Goal: Information Seeking & Learning: Learn about a topic

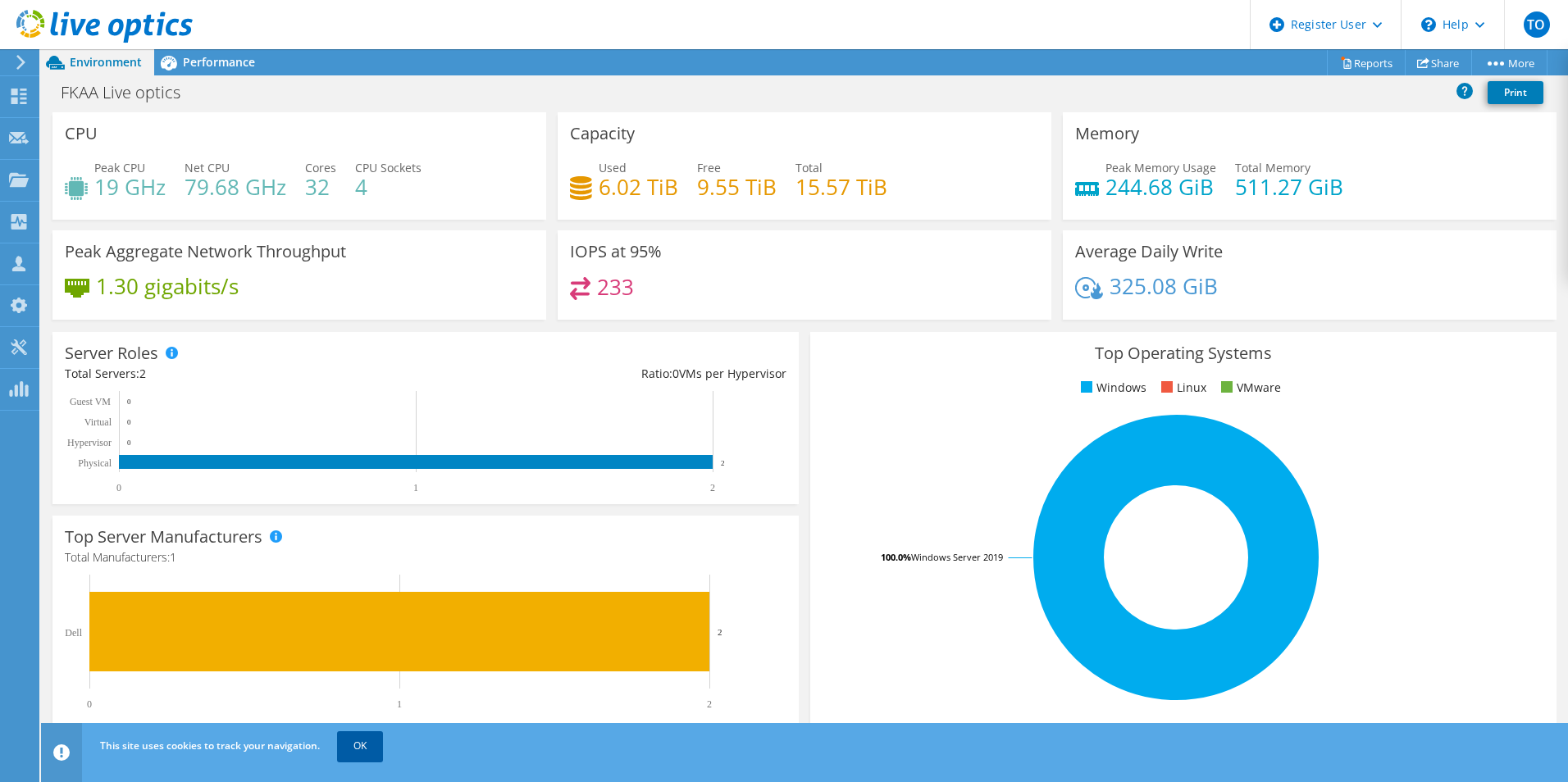
click at [361, 746] on link "OK" at bounding box center [360, 746] width 46 height 30
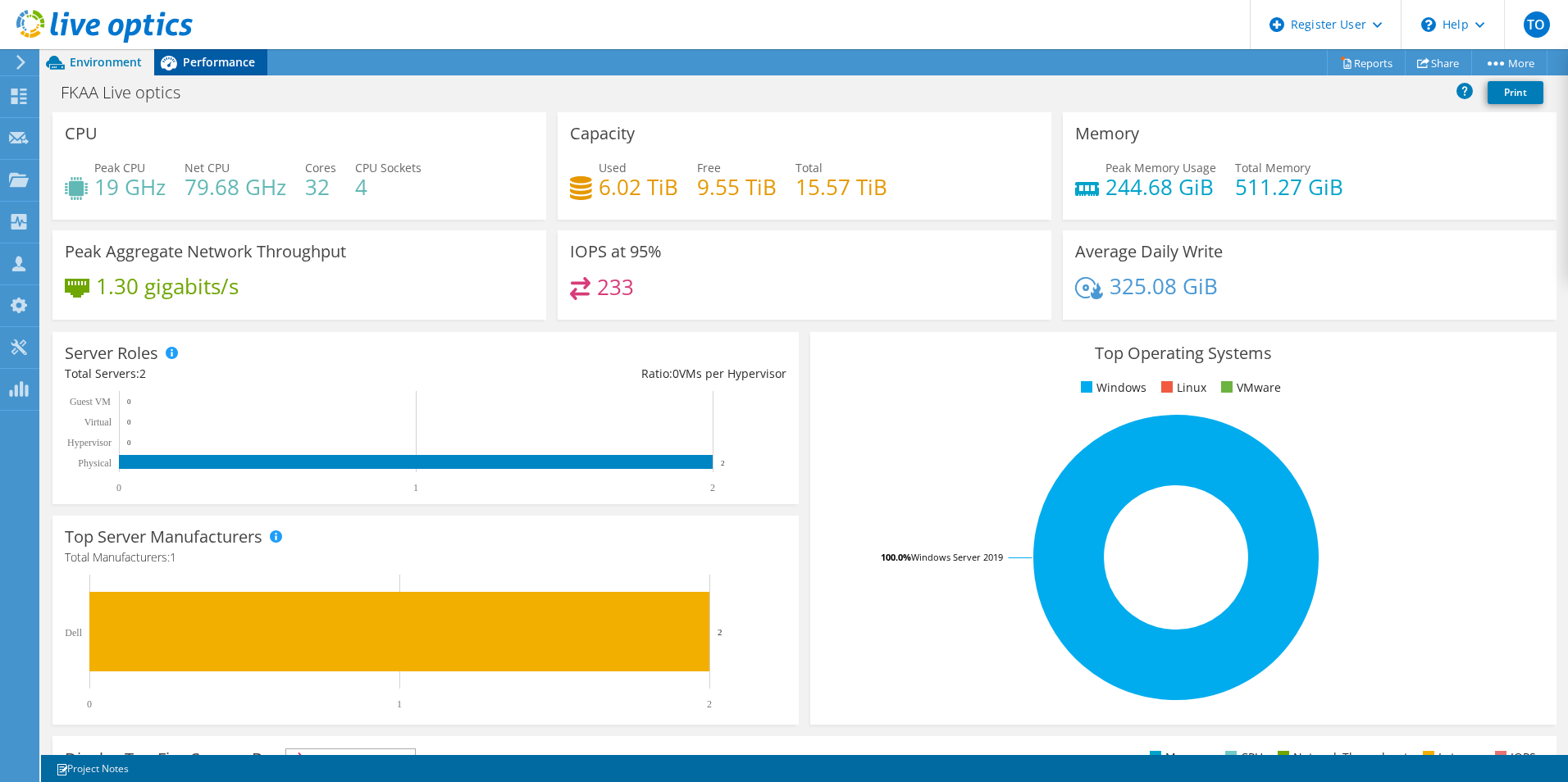
click at [224, 62] on span "Performance" at bounding box center [219, 62] width 72 height 15
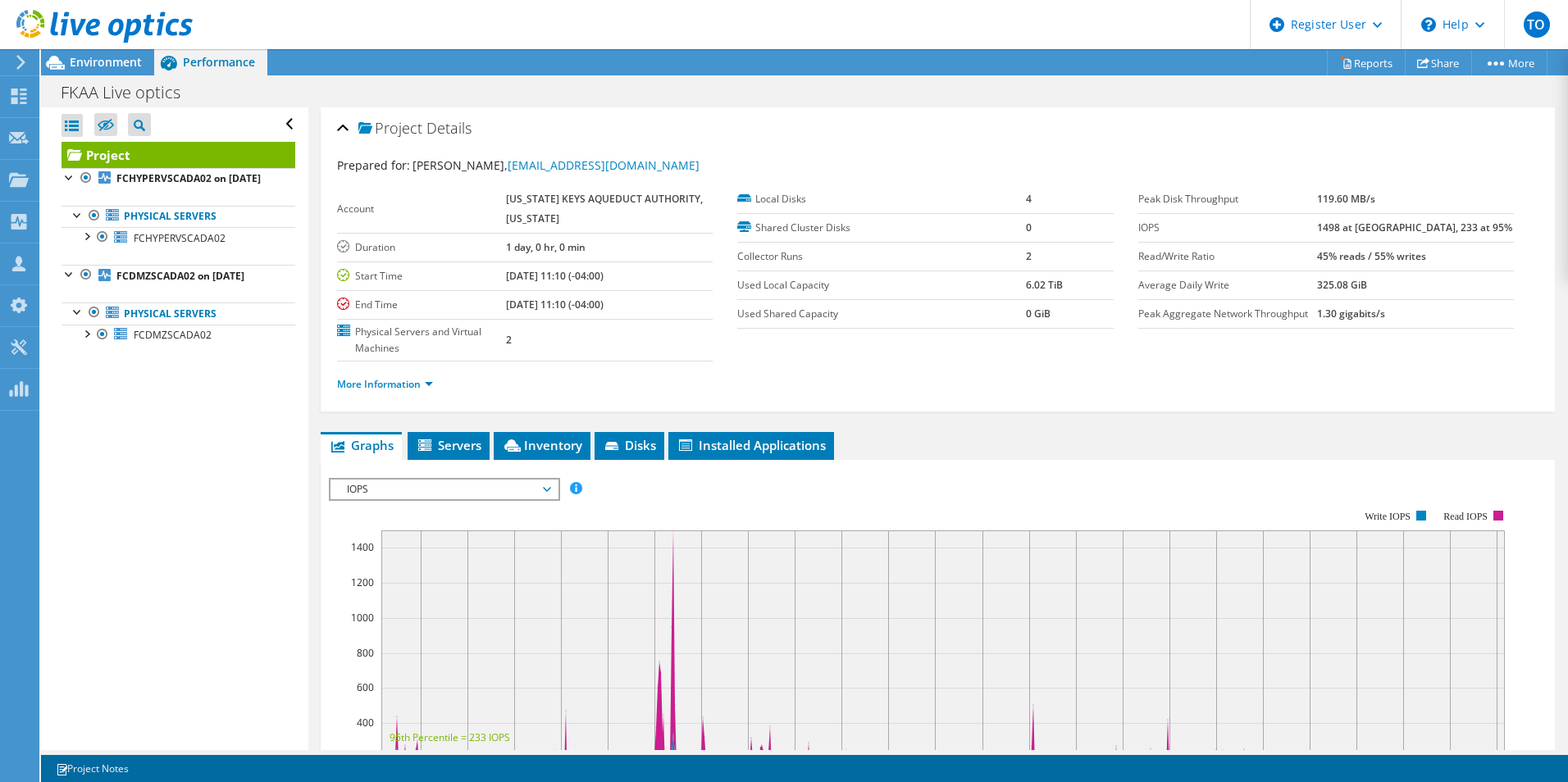
click at [329, 61] on div "Project Actions Project Actions Reports Share More" at bounding box center [804, 62] width 1527 height 26
drag, startPoint x: 329, startPoint y: 61, endPoint x: 313, endPoint y: 59, distance: 16.1
click at [313, 59] on div "Project Actions Project Actions Reports Share More" at bounding box center [804, 62] width 1527 height 26
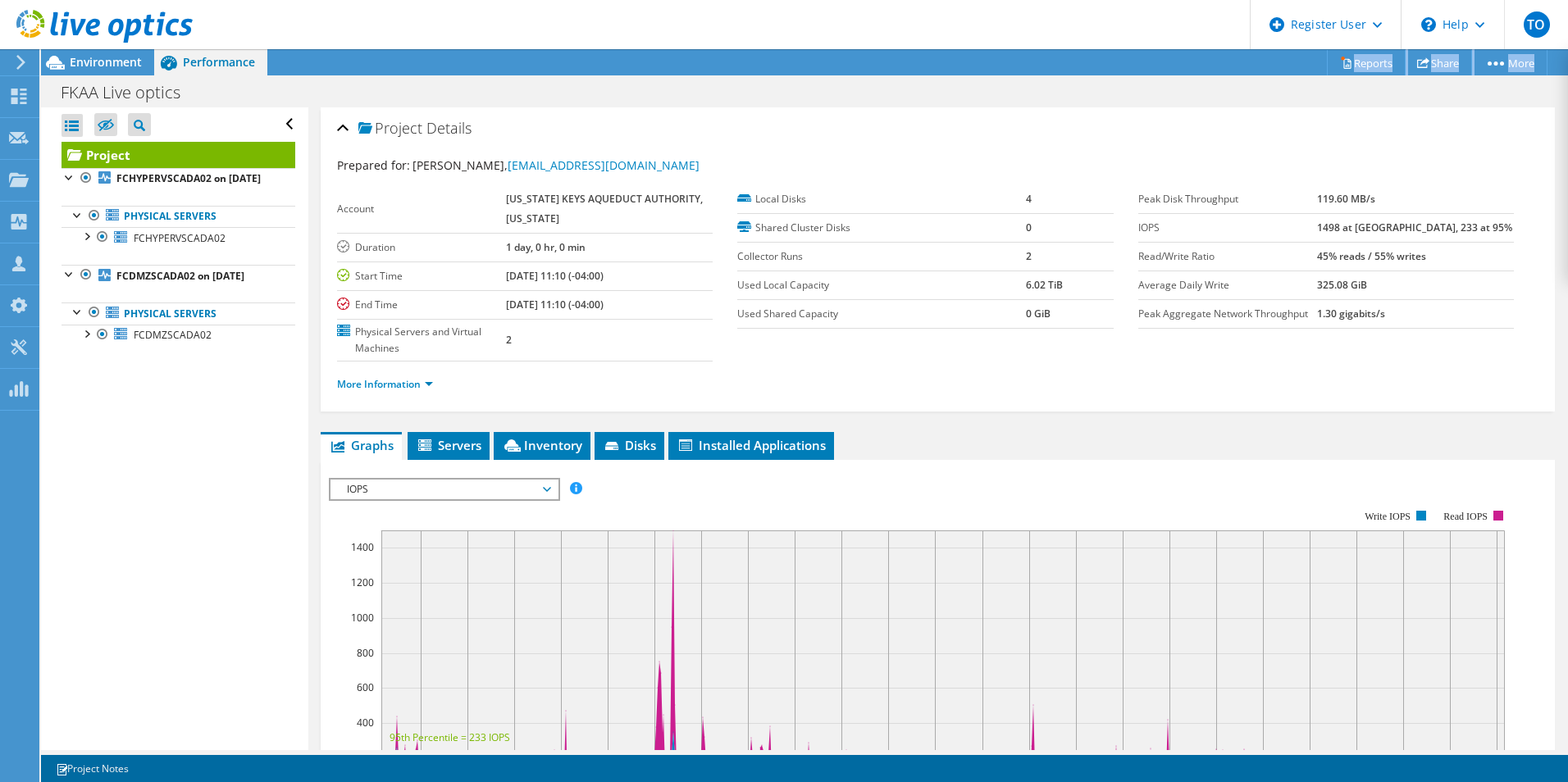
click at [313, 59] on div "Project Actions Project Actions Reports Share More" at bounding box center [804, 62] width 1527 height 26
click at [91, 72] on div "Environment" at bounding box center [98, 62] width 113 height 26
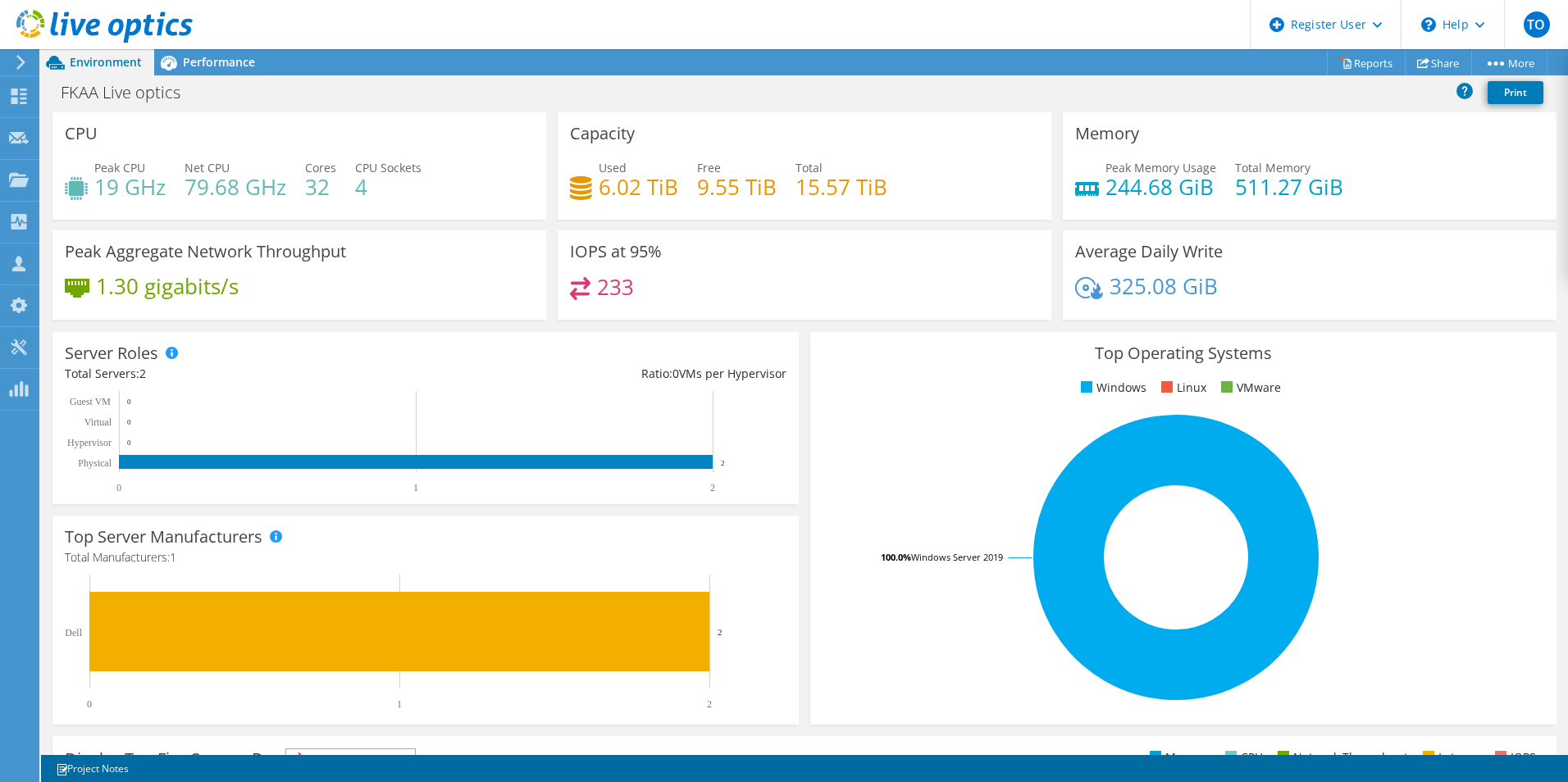
scroll to position [245, 0]
click at [239, 57] on span "Performance" at bounding box center [219, 62] width 72 height 15
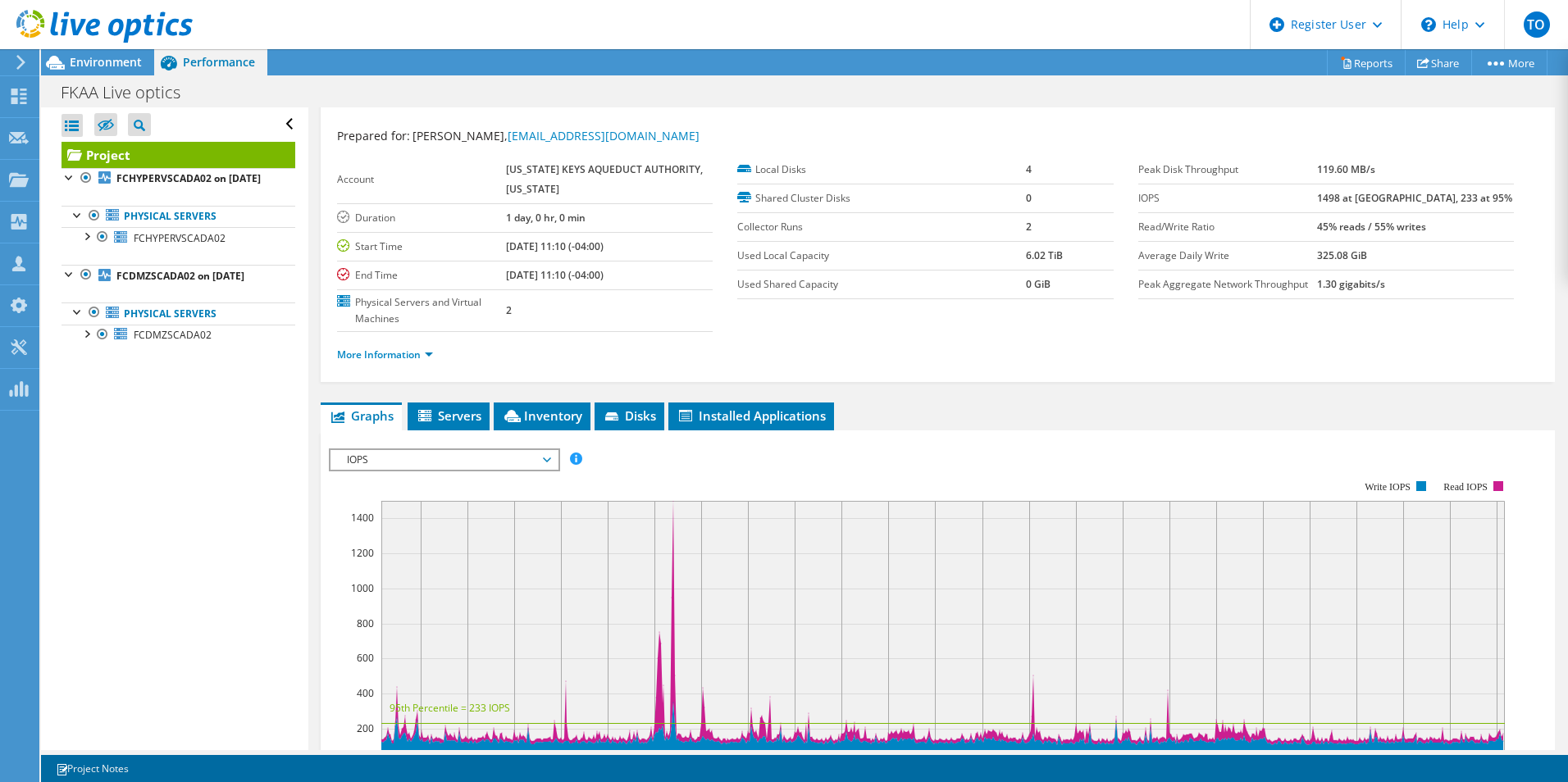
scroll to position [0, 0]
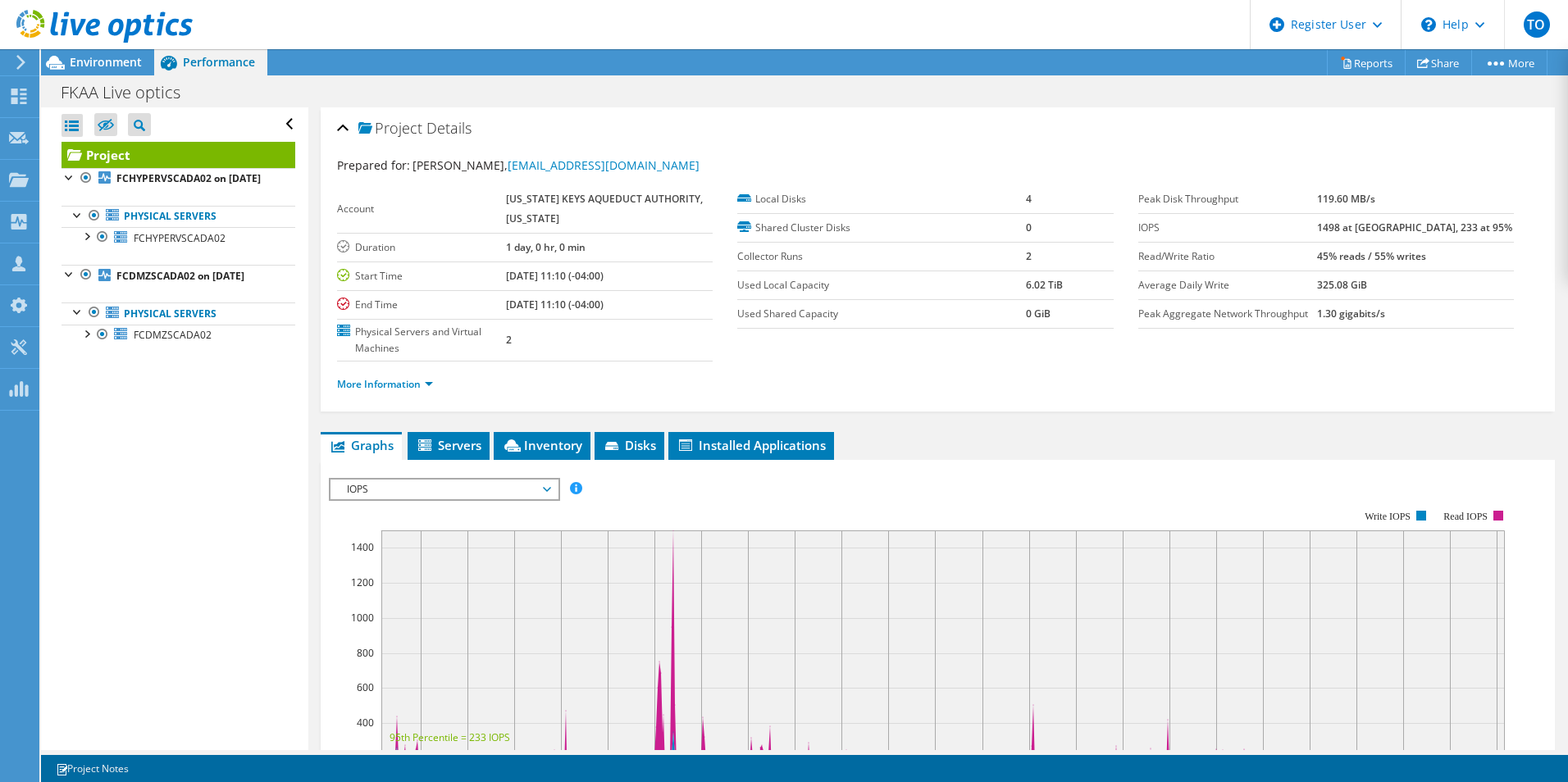
click at [450, 484] on span "IOPS" at bounding box center [444, 488] width 211 height 19
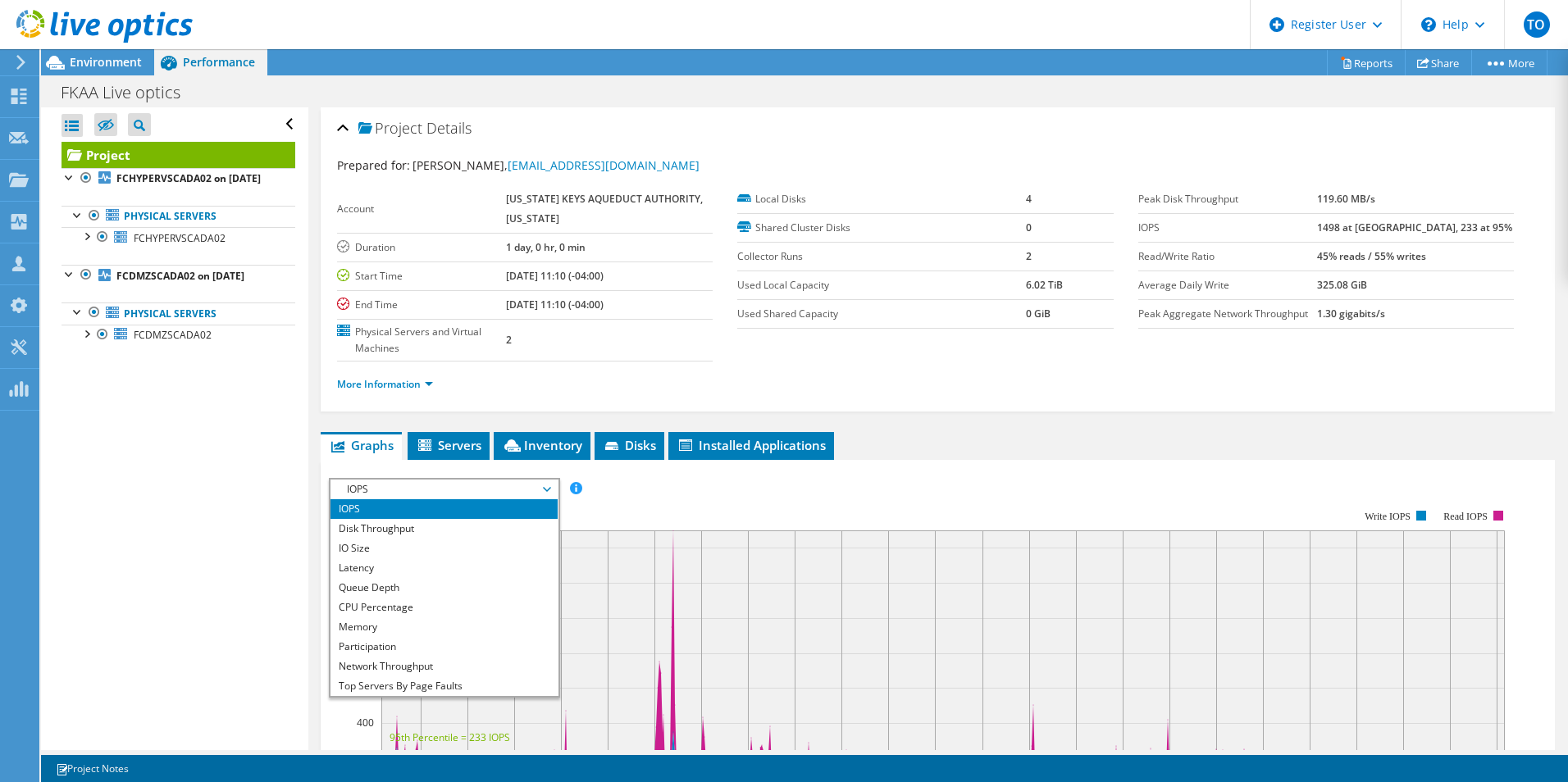
click at [427, 499] on li "IOPS" at bounding box center [444, 509] width 227 height 19
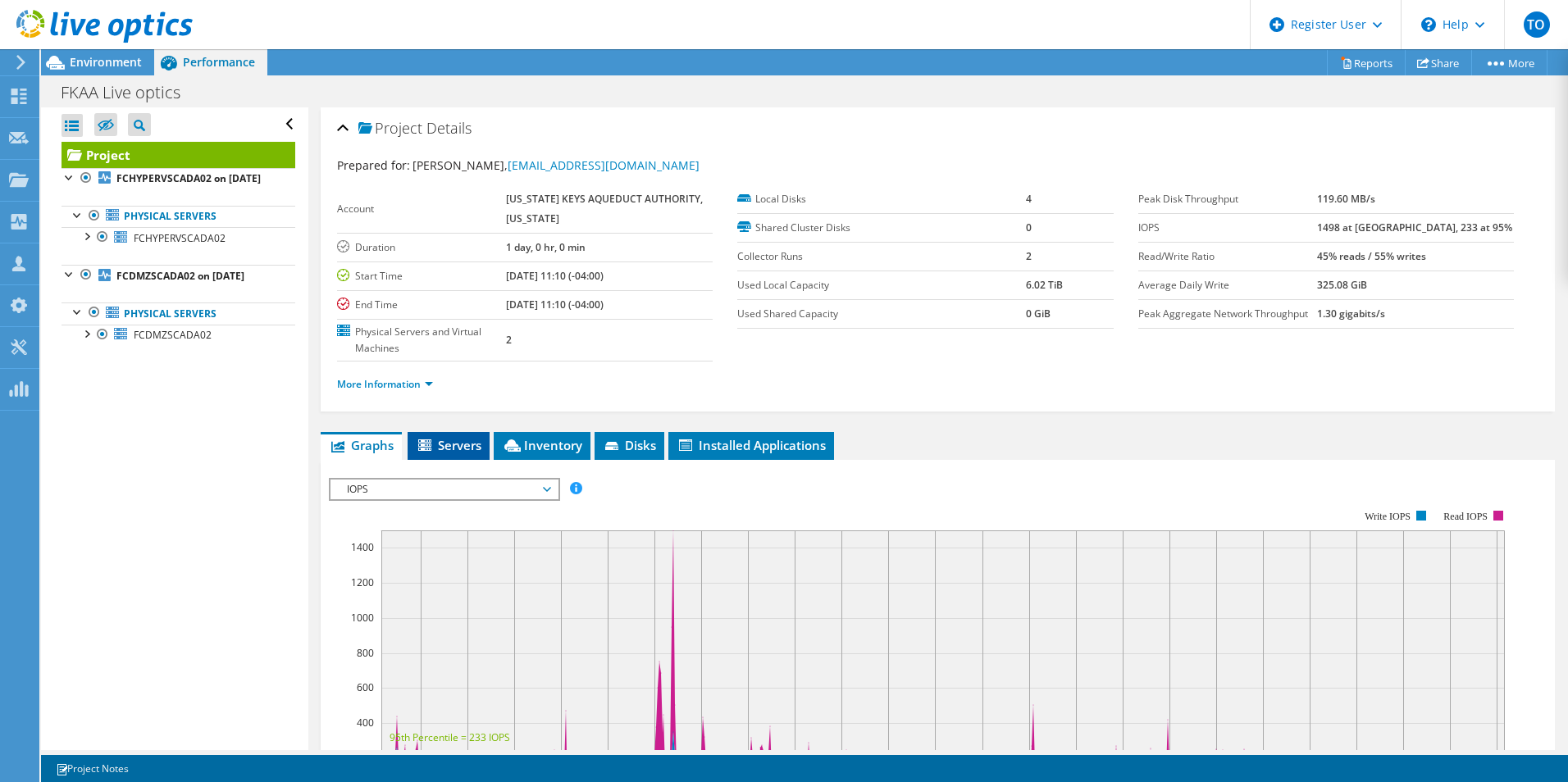
click at [474, 445] on span "Servers" at bounding box center [449, 445] width 66 height 16
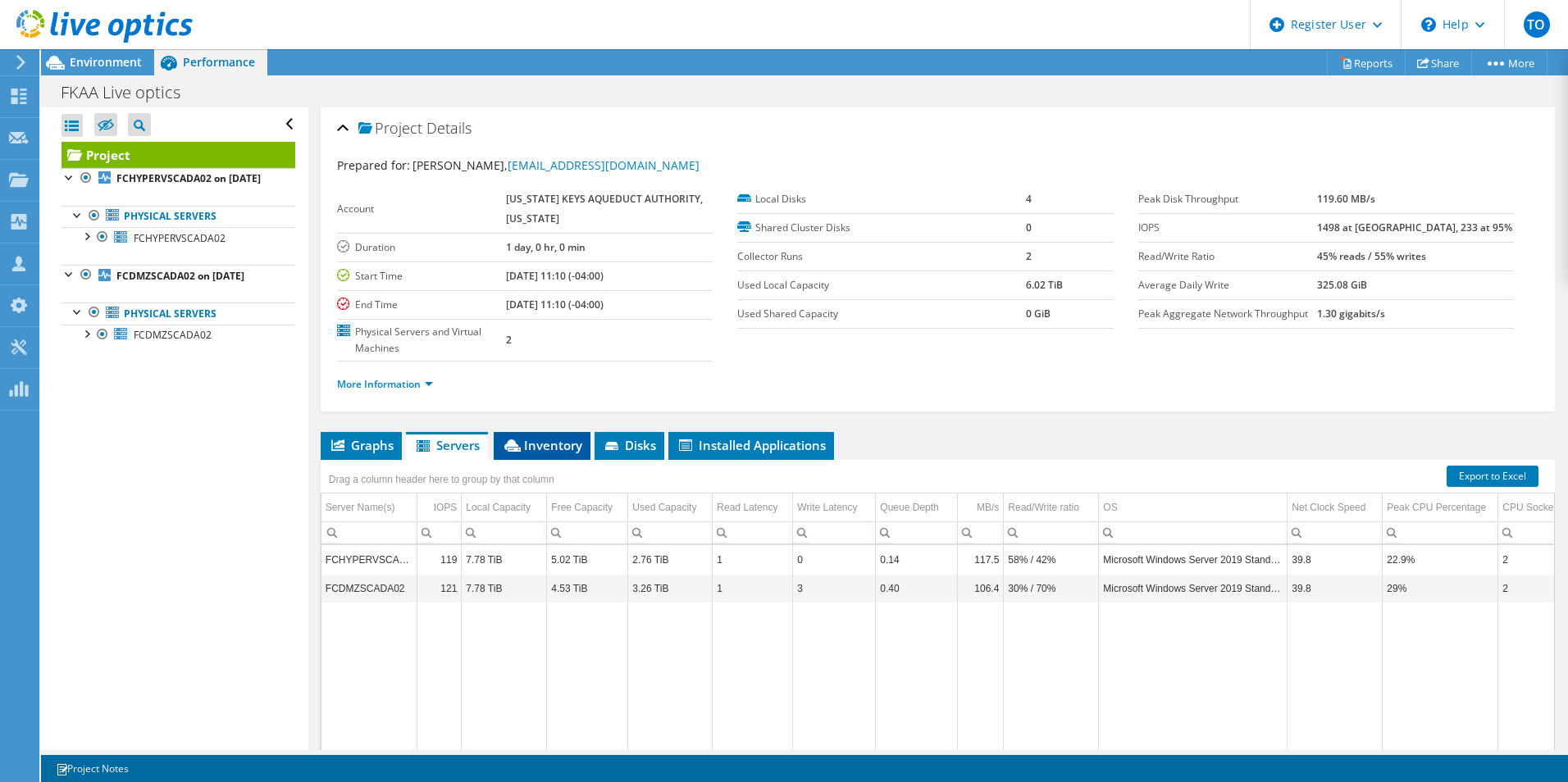
click at [530, 445] on span "Inventory" at bounding box center [542, 445] width 80 height 16
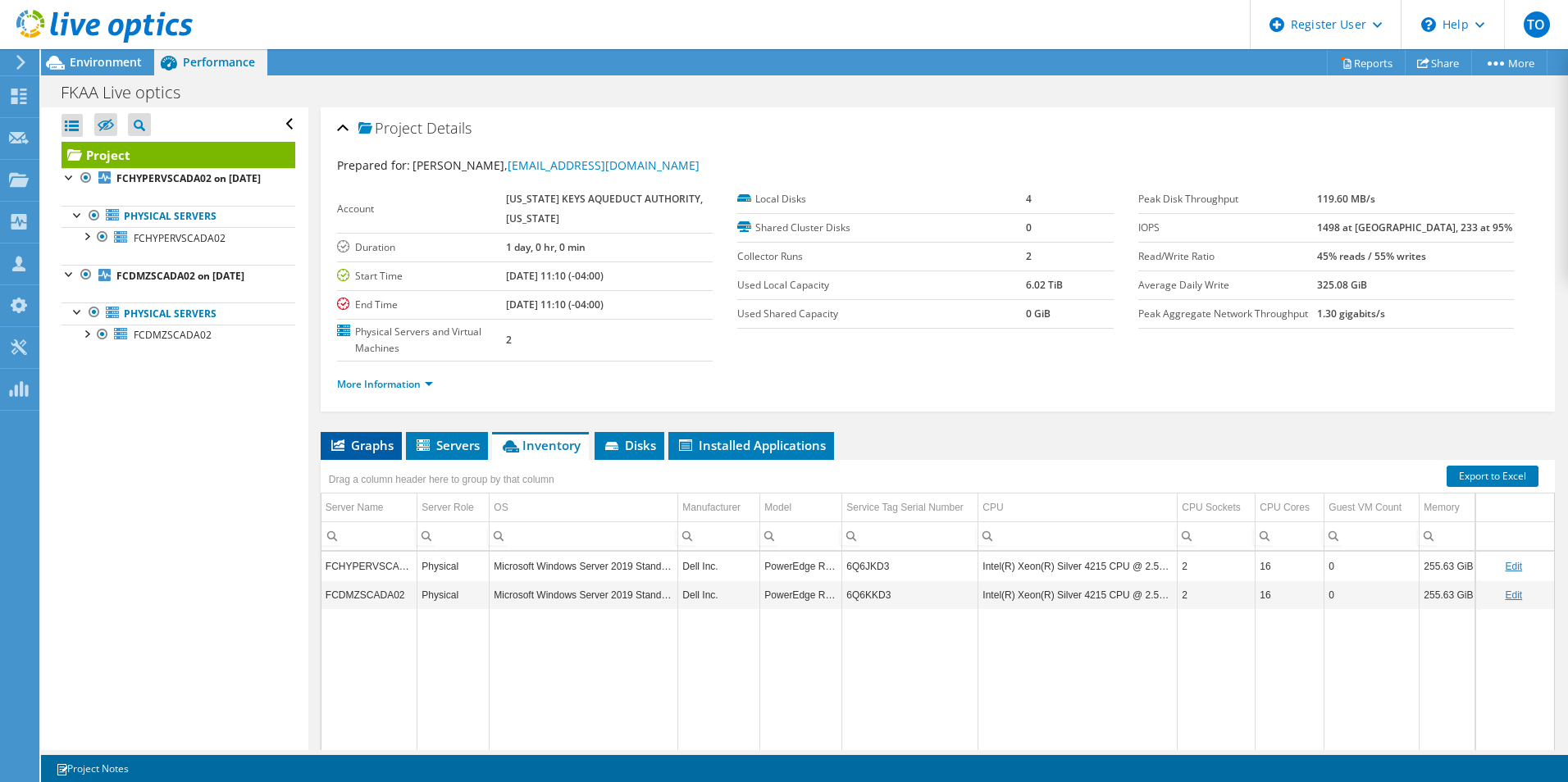
click at [344, 441] on span "Graphs" at bounding box center [361, 445] width 65 height 16
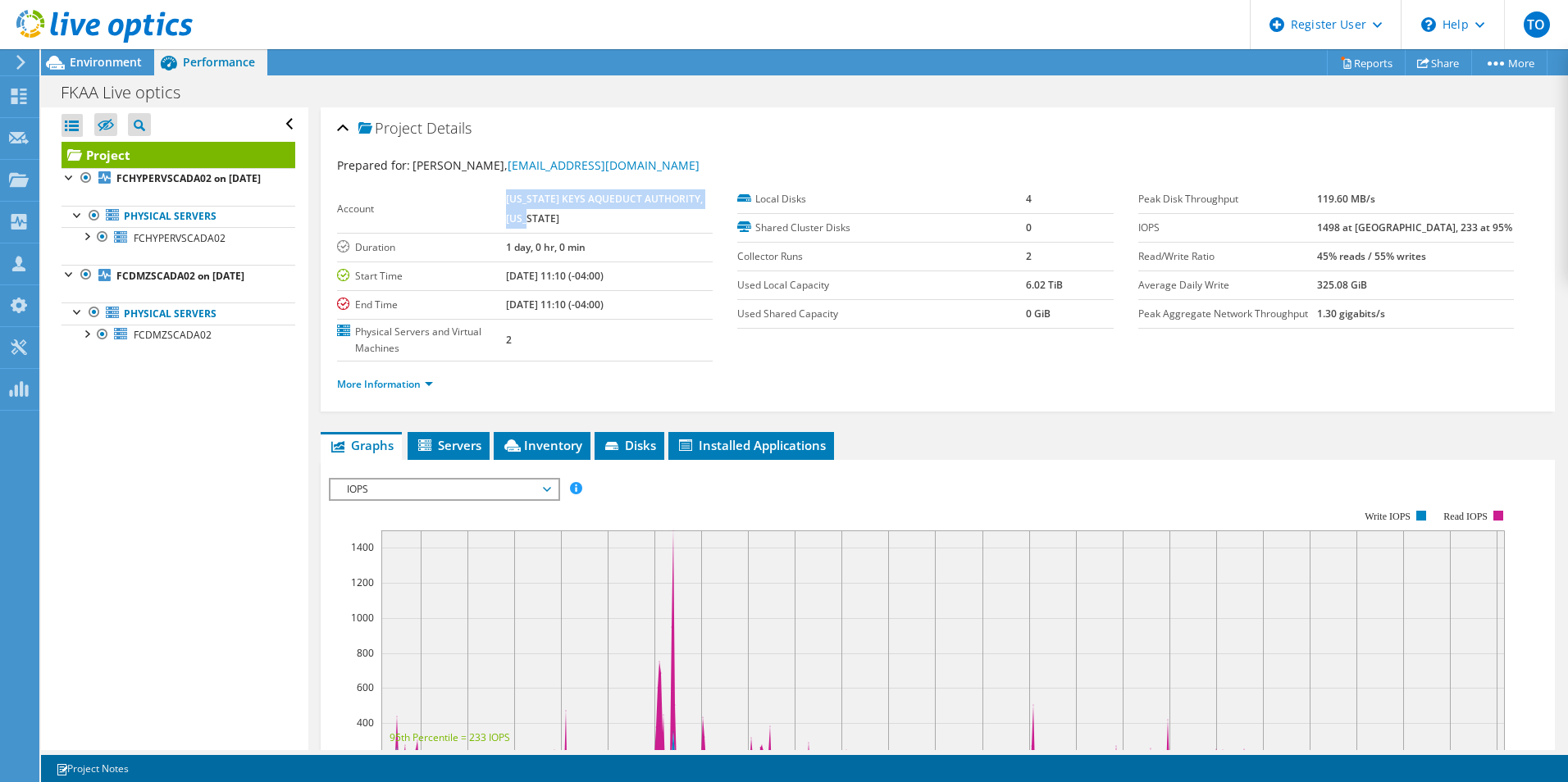
drag, startPoint x: 506, startPoint y: 198, endPoint x: 665, endPoint y: 218, distance: 160.3
click at [665, 218] on tr "Account [US_STATE] KEYS AQUEDUCT AUTHORITY, [US_STATE]" at bounding box center [524, 209] width 376 height 48
click at [329, 65] on div "Project Actions Project Actions Reports Share More" at bounding box center [804, 62] width 1527 height 26
click at [347, 50] on div "Project Actions Project Actions Reports Share More" at bounding box center [804, 62] width 1527 height 26
click at [74, 222] on div at bounding box center [78, 213] width 16 height 16
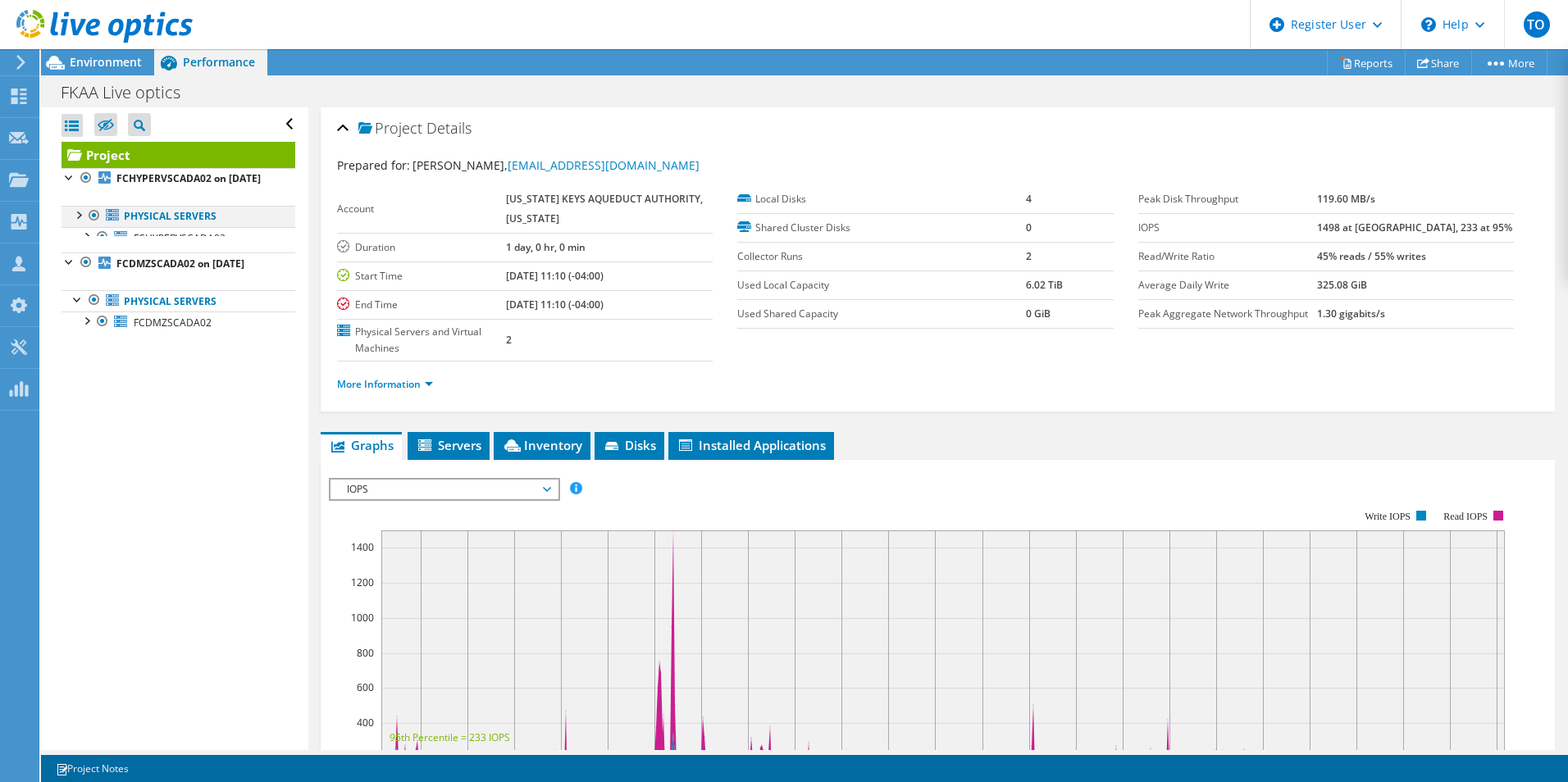
click at [74, 222] on div at bounding box center [78, 213] width 16 height 16
click at [299, 57] on div "Project Actions Project Actions Reports Share More" at bounding box center [804, 62] width 1527 height 26
click at [85, 243] on li "Physical Servers FCHYPERVSCADA02 0 C: 1 D:" at bounding box center [178, 227] width 234 height 43
drag, startPoint x: 85, startPoint y: 243, endPoint x: 90, endPoint y: 256, distance: 13.9
click at [90, 244] on div at bounding box center [85, 235] width 16 height 16
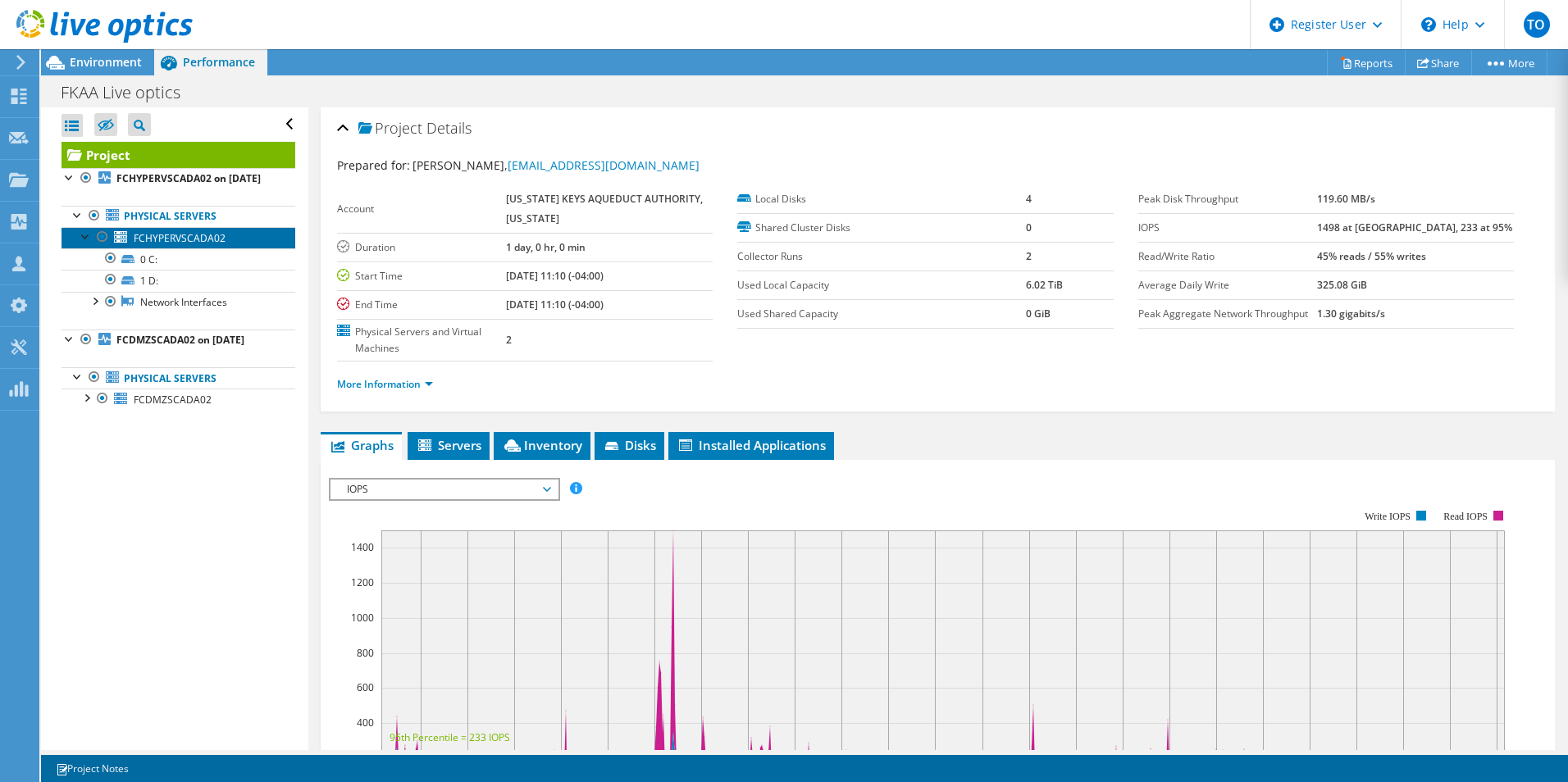
click at [89, 248] on link "FCHYPERVSCADA02" at bounding box center [178, 237] width 234 height 21
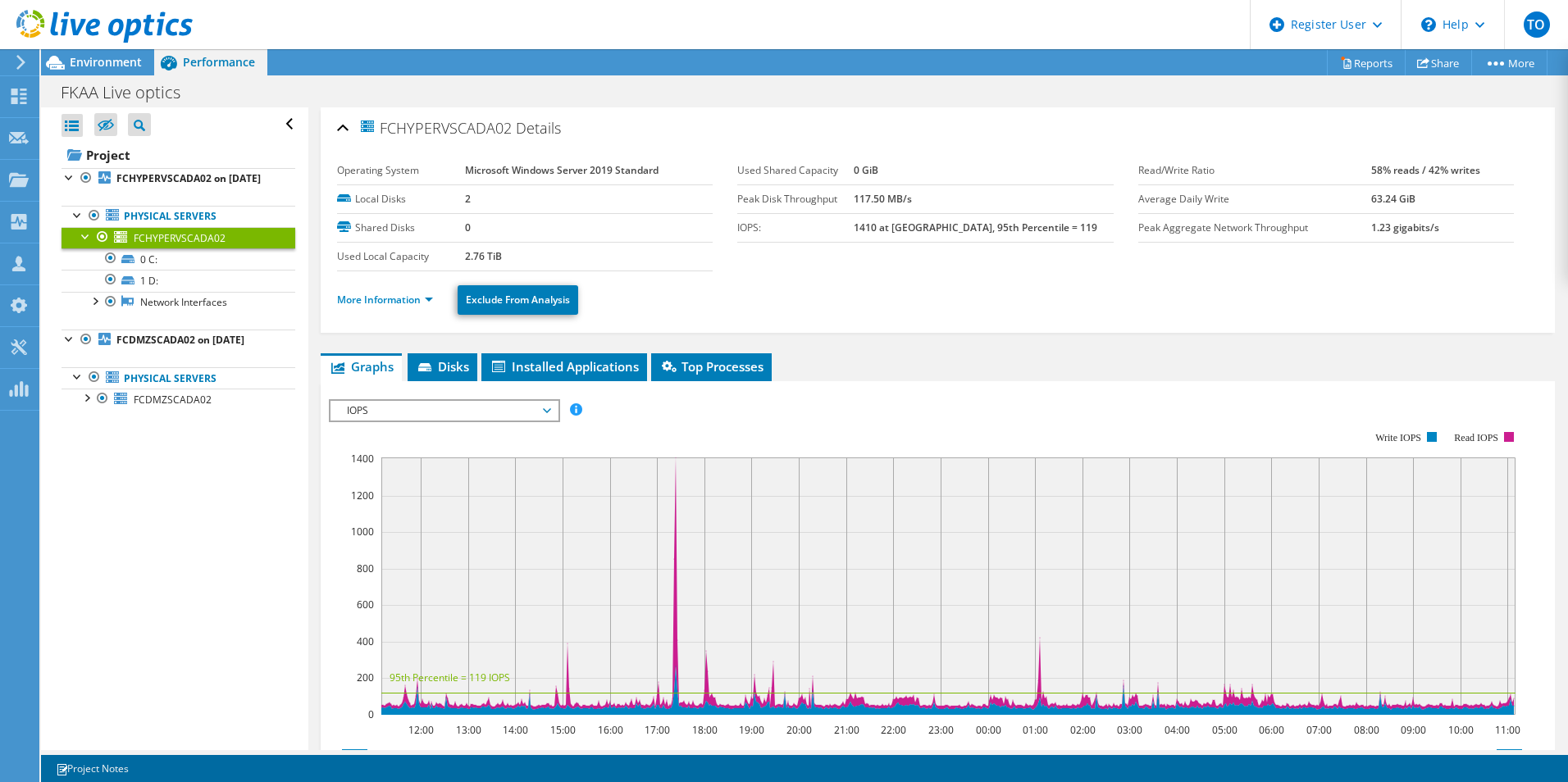
click at [84, 244] on div at bounding box center [85, 235] width 16 height 16
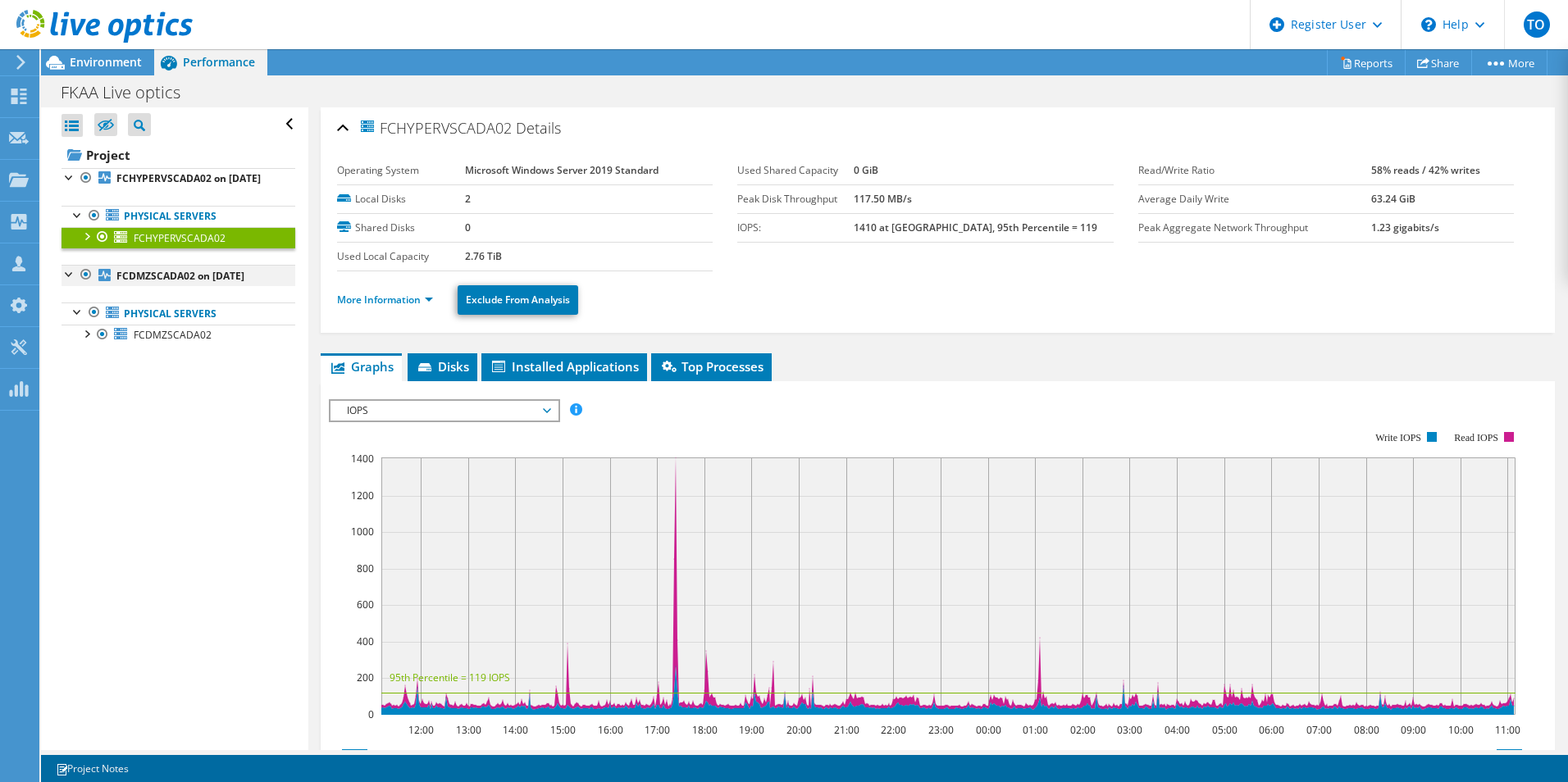
click at [67, 281] on div at bounding box center [69, 272] width 16 height 16
click at [68, 281] on div at bounding box center [69, 272] width 16 height 16
click at [88, 322] on div at bounding box center [94, 312] width 16 height 19
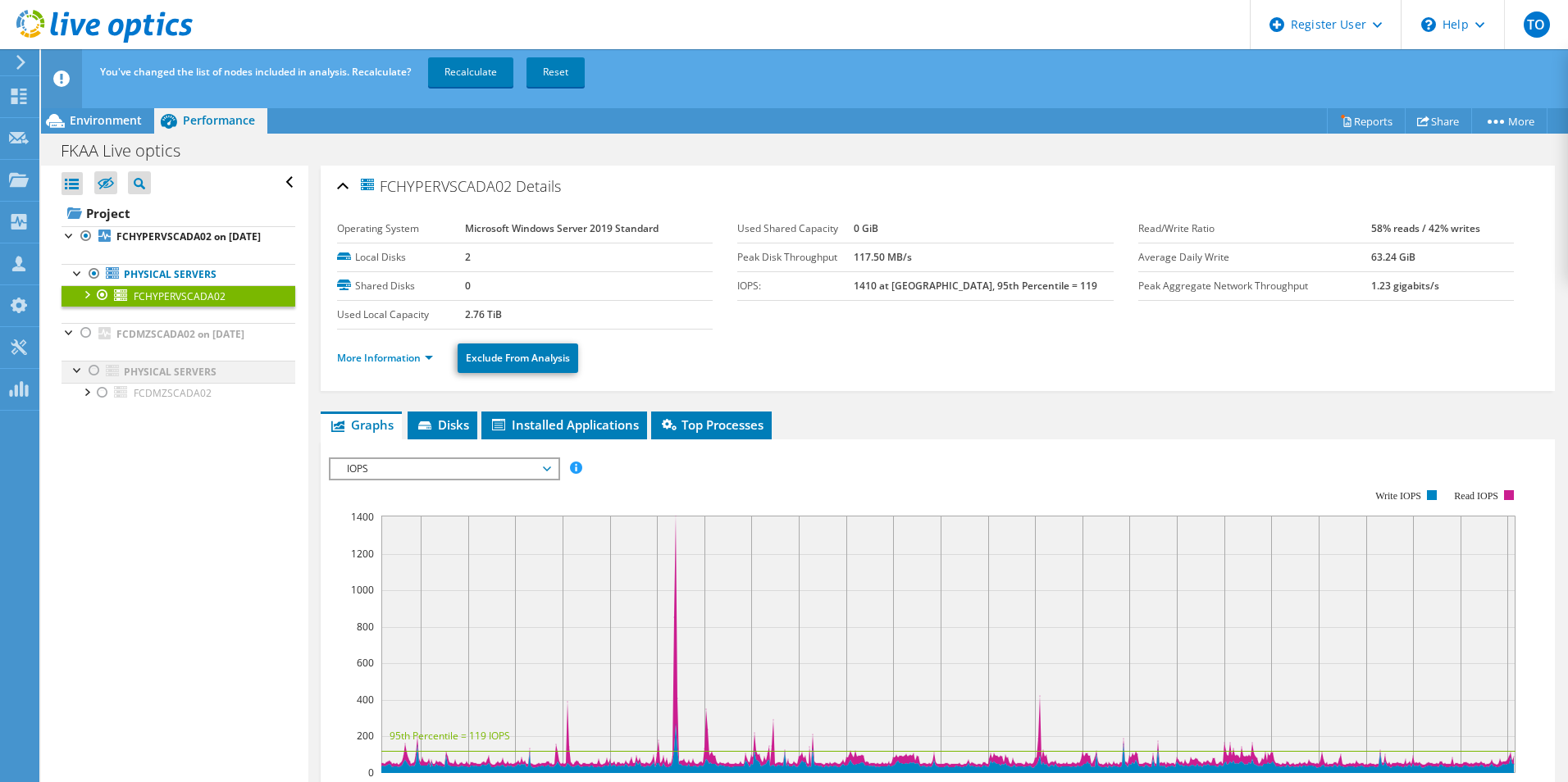
click at [95, 380] on div at bounding box center [94, 369] width 16 height 19
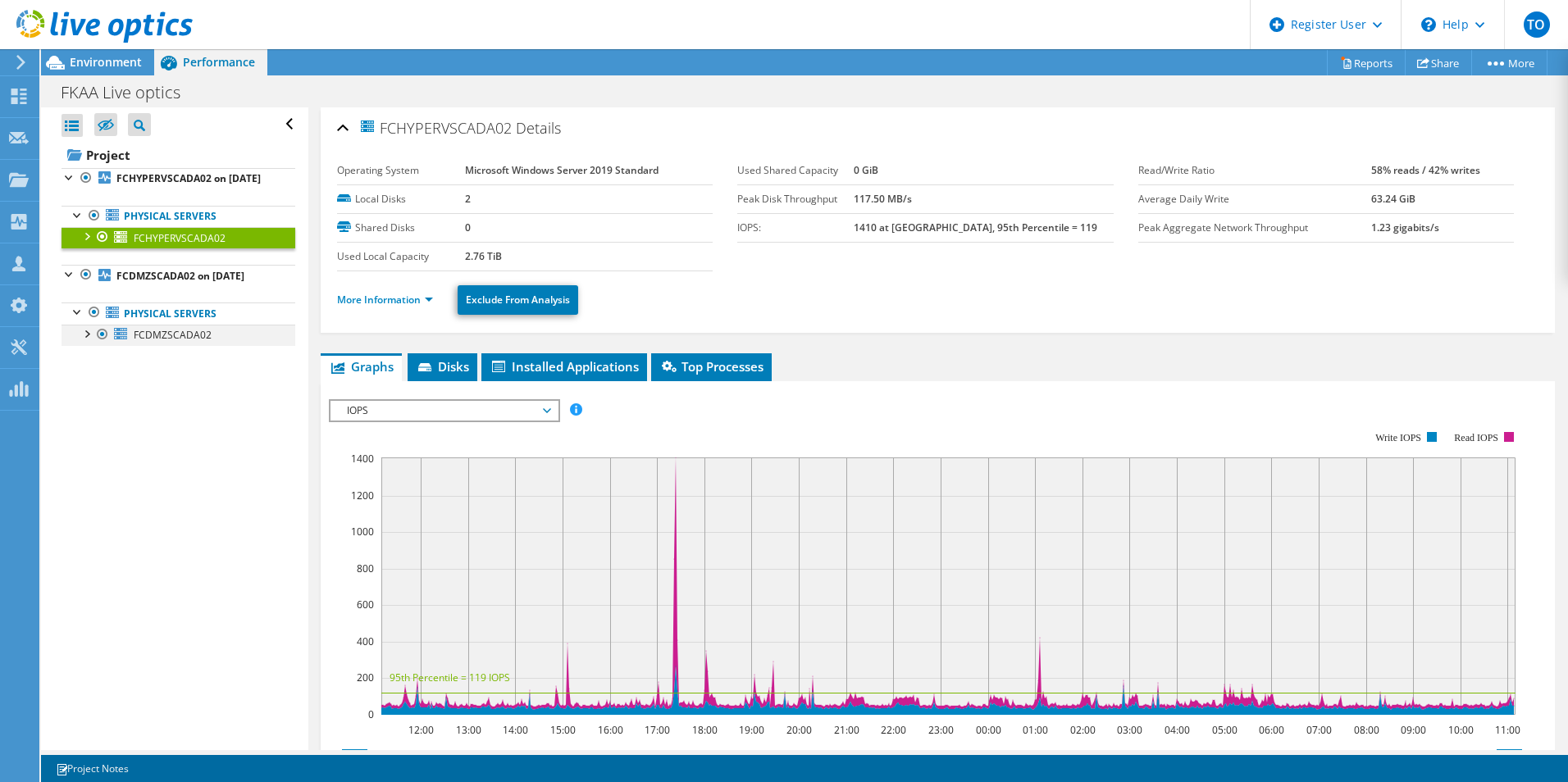
click at [86, 341] on div at bounding box center [85, 332] width 16 height 16
click at [87, 341] on div at bounding box center [85, 332] width 16 height 16
click at [70, 319] on div at bounding box center [78, 310] width 16 height 16
click at [464, 375] on li "Disks" at bounding box center [442, 367] width 70 height 28
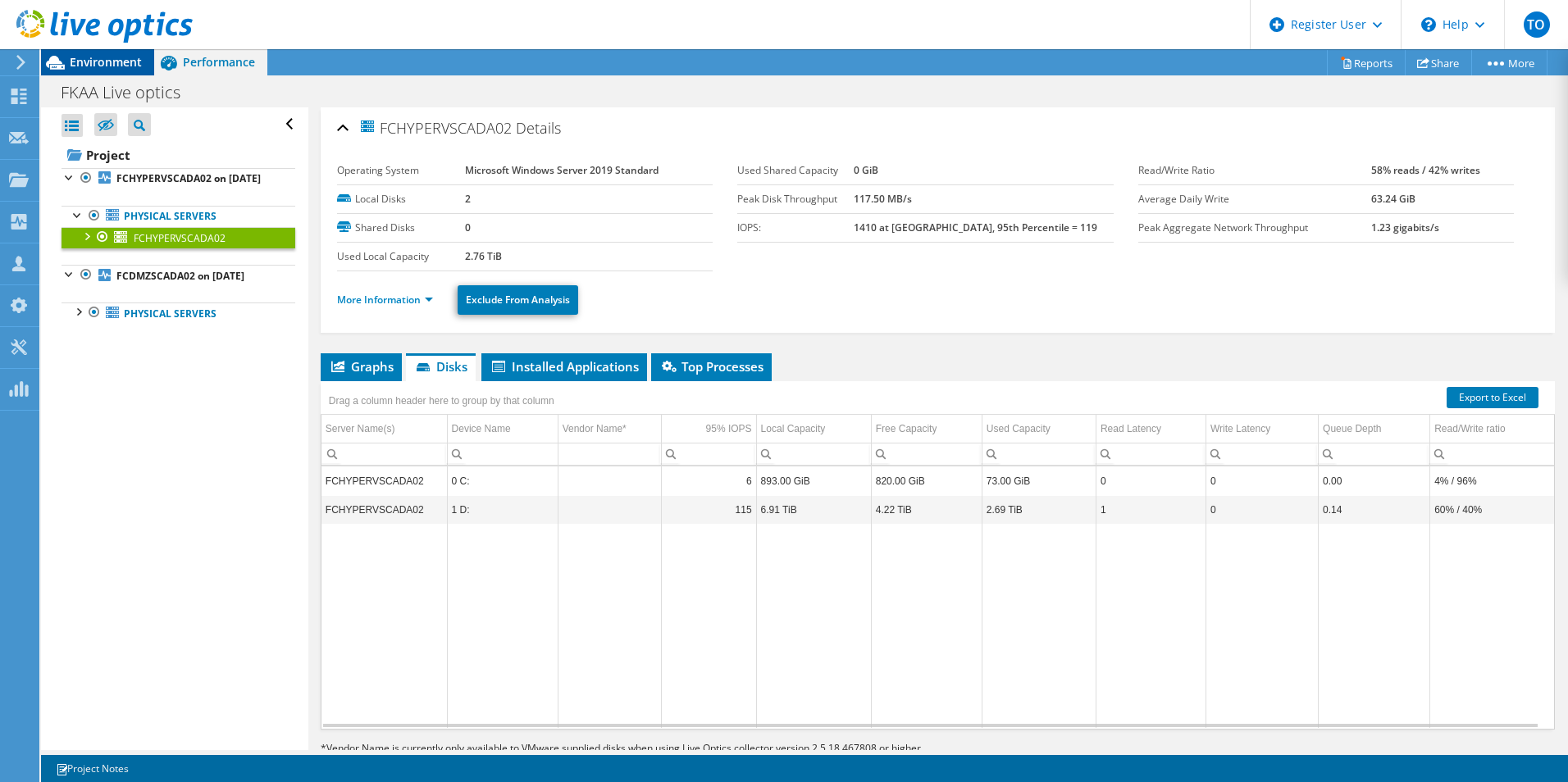
click at [121, 73] on div "Environment" at bounding box center [98, 62] width 113 height 26
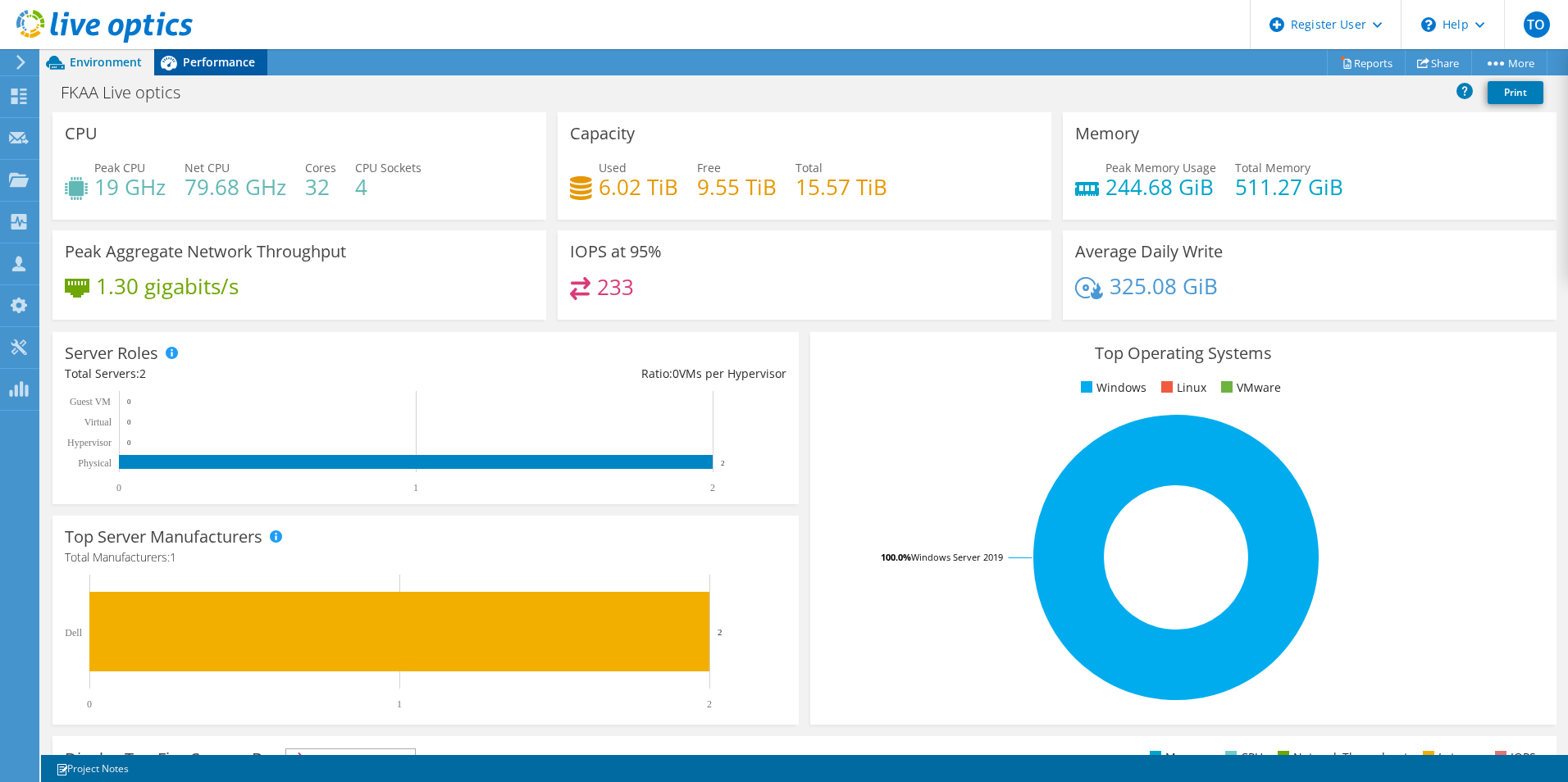
click at [180, 69] on icon at bounding box center [169, 62] width 29 height 29
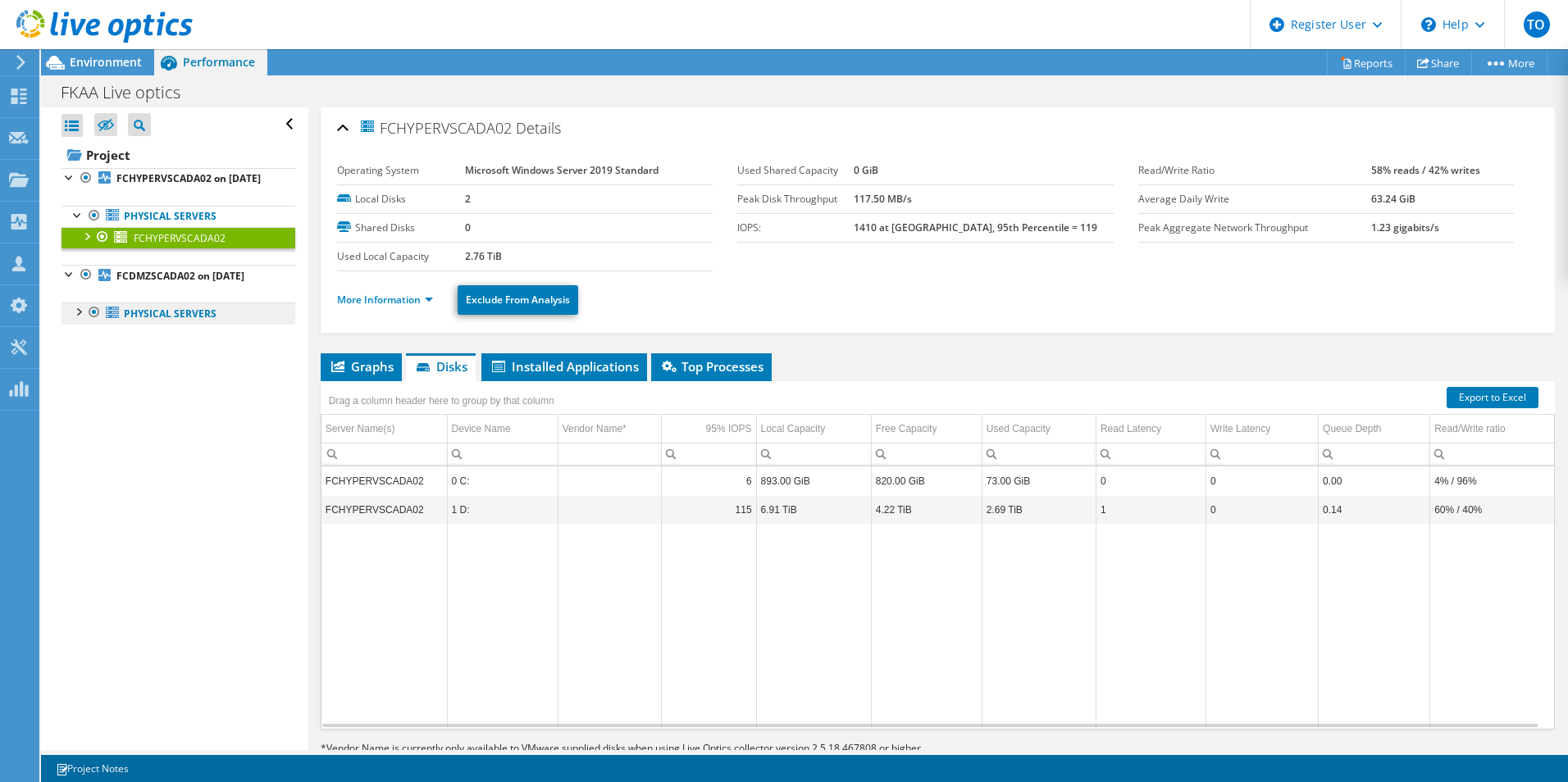
click at [122, 324] on link "Physical Servers" at bounding box center [178, 313] width 234 height 21
click at [165, 227] on link "Physical Servers" at bounding box center [178, 216] width 234 height 21
click at [191, 227] on link "Physical Servers" at bounding box center [178, 216] width 234 height 21
click at [127, 311] on ul "Physical Servers FCDMZSCADA02 0 C: 1 D:" at bounding box center [178, 313] width 234 height 54
click at [137, 324] on link "Physical Servers" at bounding box center [178, 313] width 234 height 21
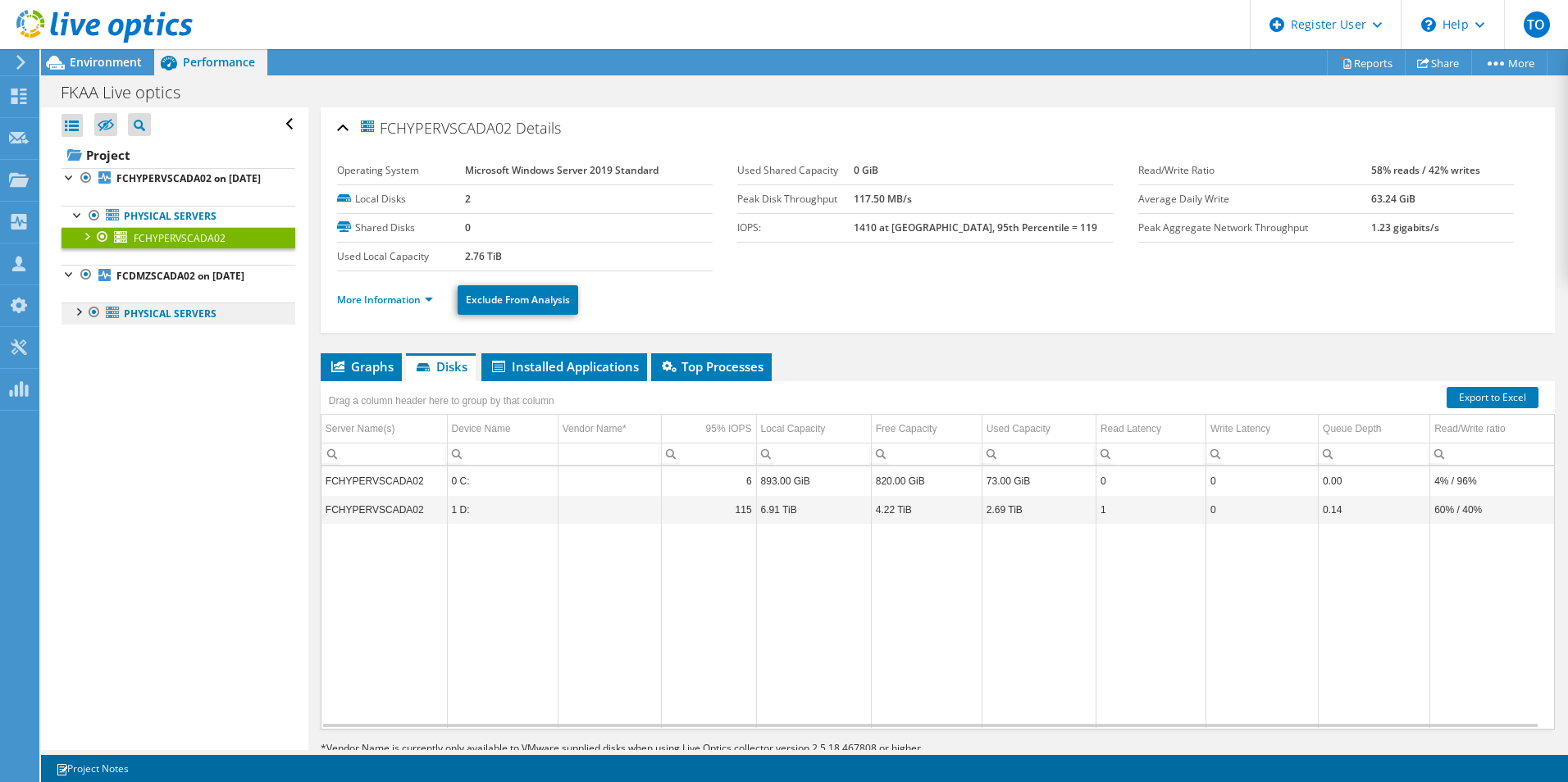
click at [224, 338] on ul "Physical Servers FCDMZSCADA02 0 C: 1 D:" at bounding box center [178, 313] width 234 height 54
click at [220, 324] on link "Physical Servers" at bounding box center [178, 313] width 234 height 21
click at [64, 227] on link "Physical Servers" at bounding box center [178, 216] width 234 height 21
click at [72, 222] on div at bounding box center [78, 213] width 16 height 16
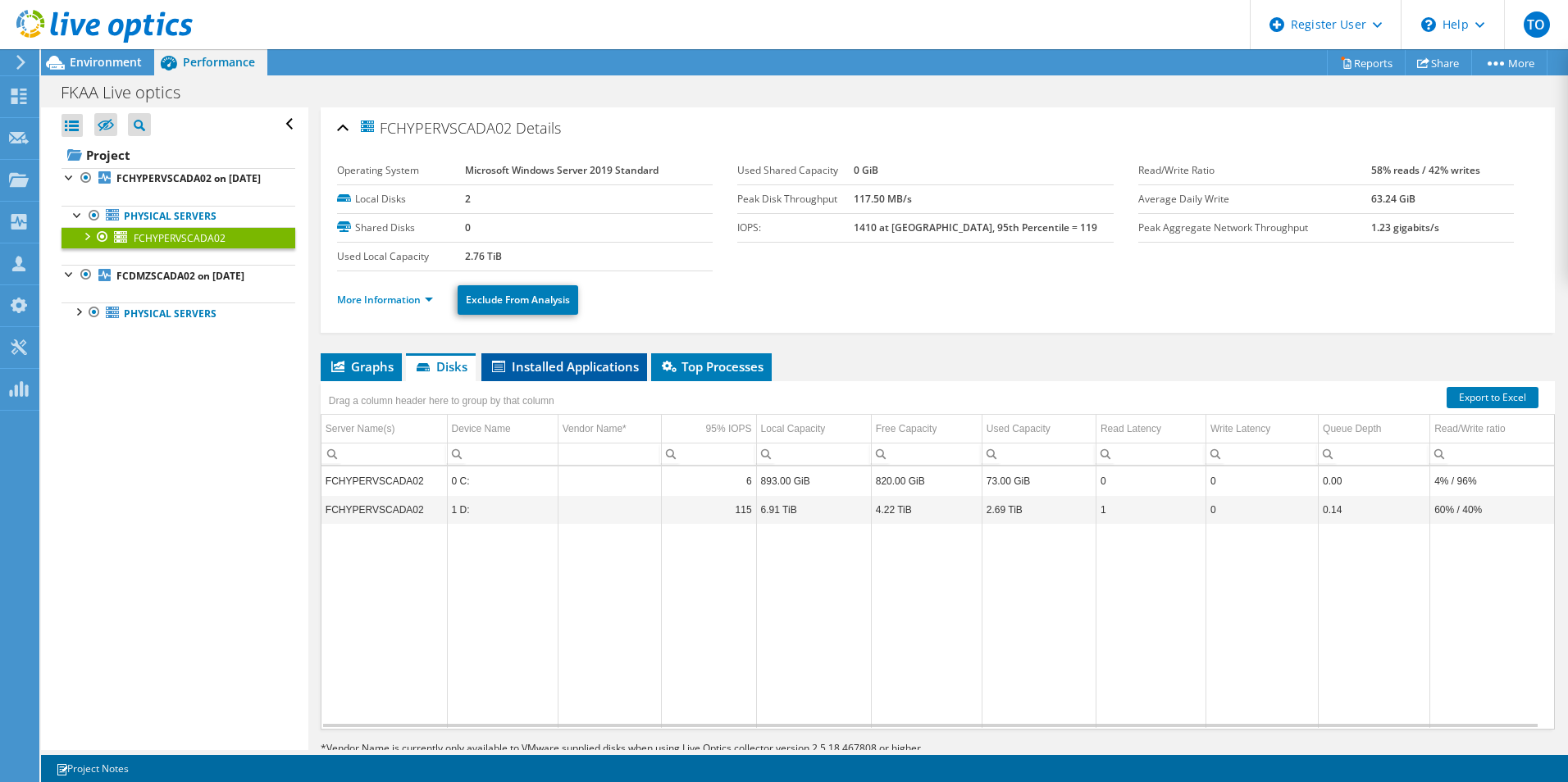
click at [558, 375] on li "Installed Applications" at bounding box center [564, 367] width 165 height 28
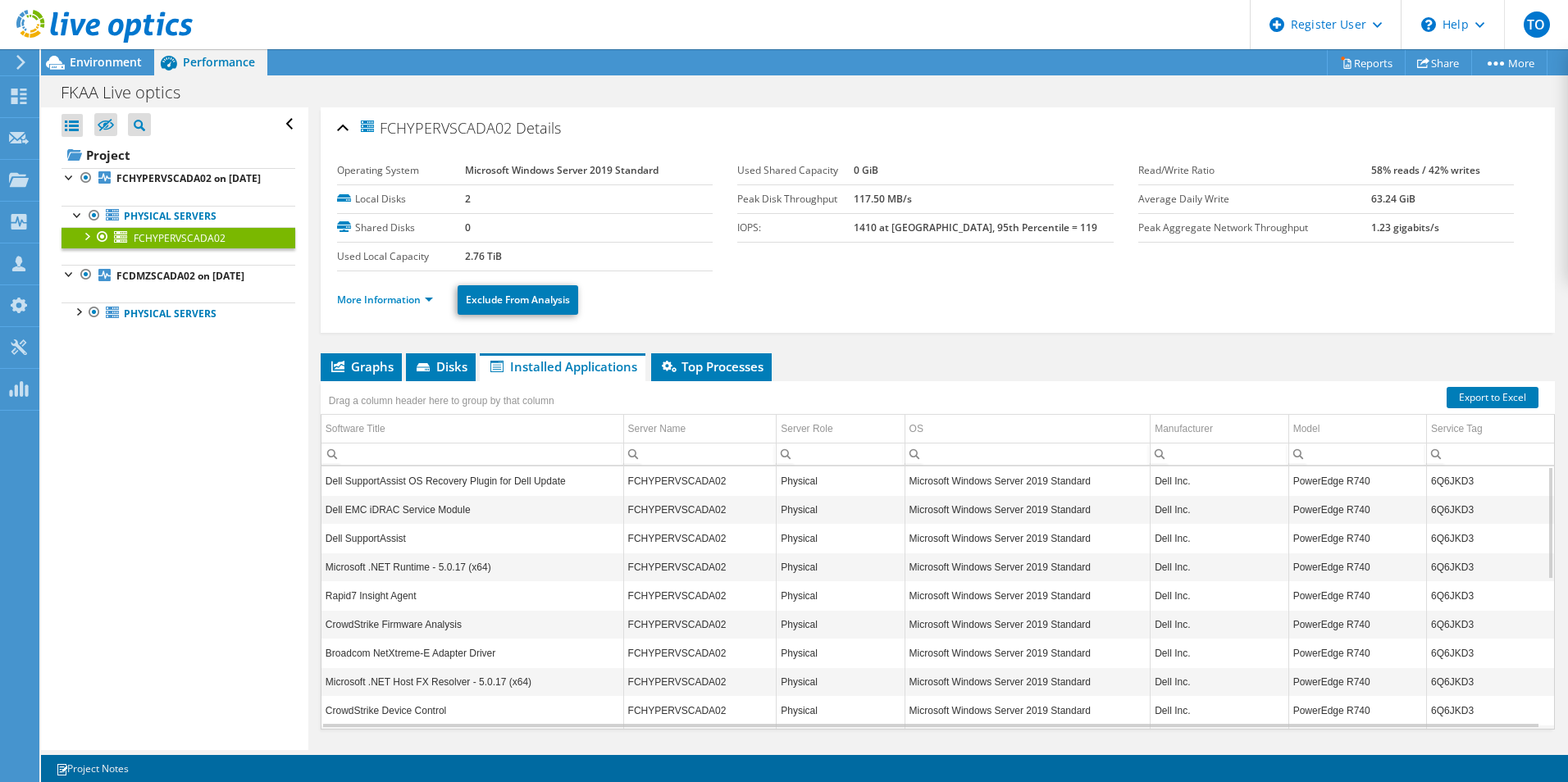
click at [464, 382] on div "Drag a column header here to group by that column" at bounding box center [441, 399] width 242 height 35
click at [465, 372] on span "Disks" at bounding box center [441, 366] width 53 height 16
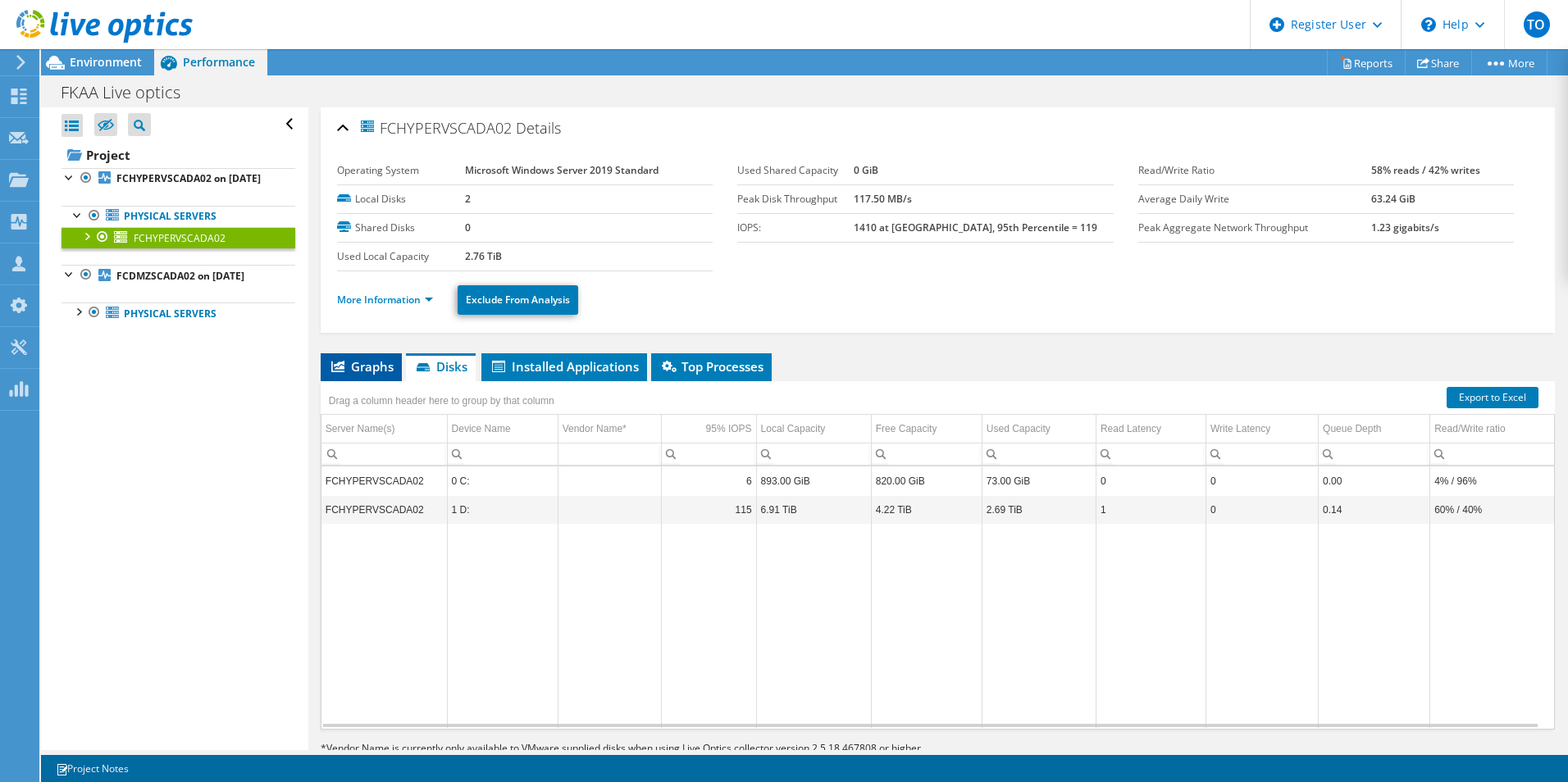
drag, startPoint x: 465, startPoint y: 372, endPoint x: 376, endPoint y: 369, distance: 89.1
click at [376, 369] on span "Graphs" at bounding box center [361, 366] width 65 height 16
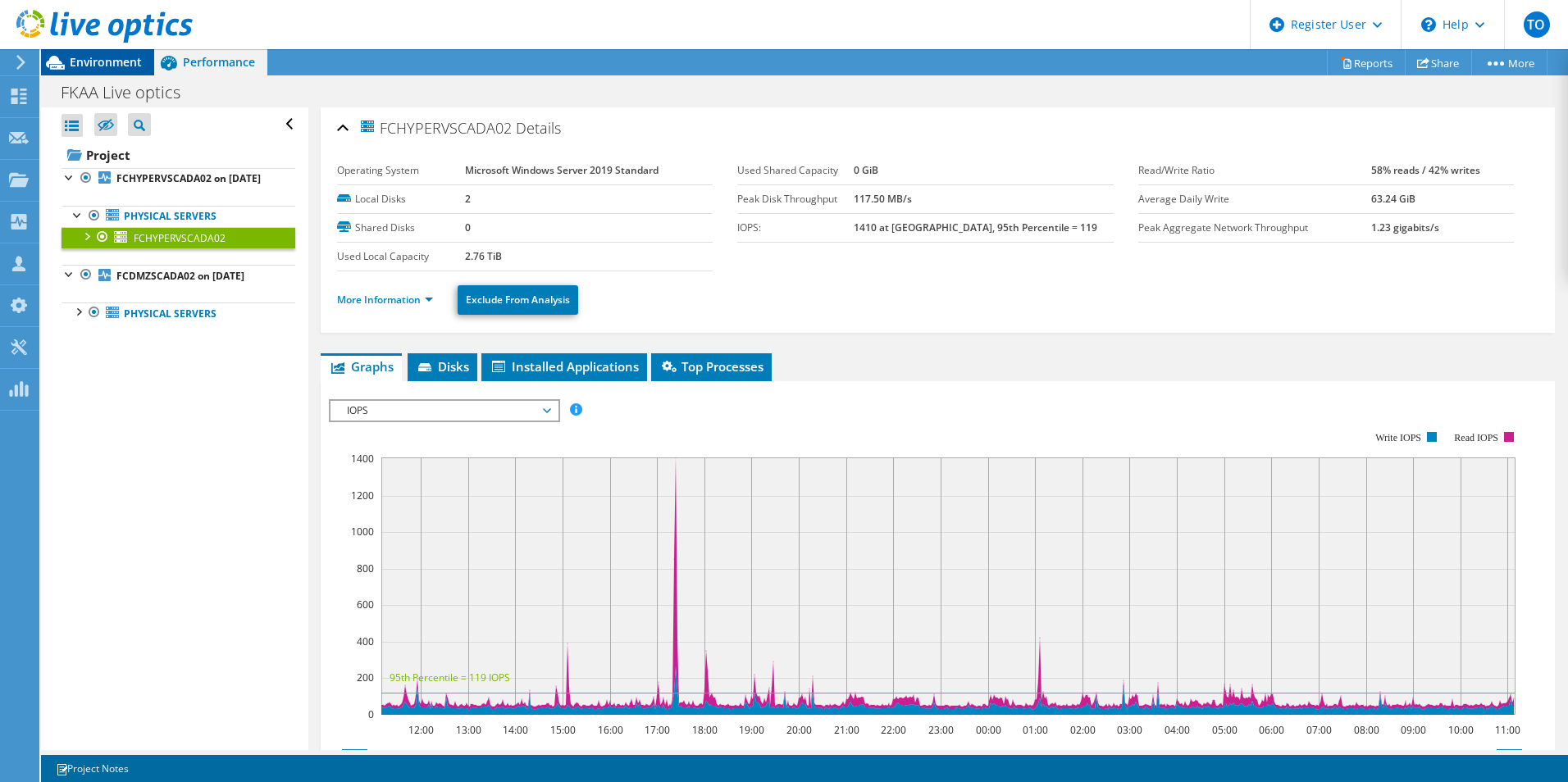
click at [87, 58] on span "Environment" at bounding box center [105, 62] width 72 height 15
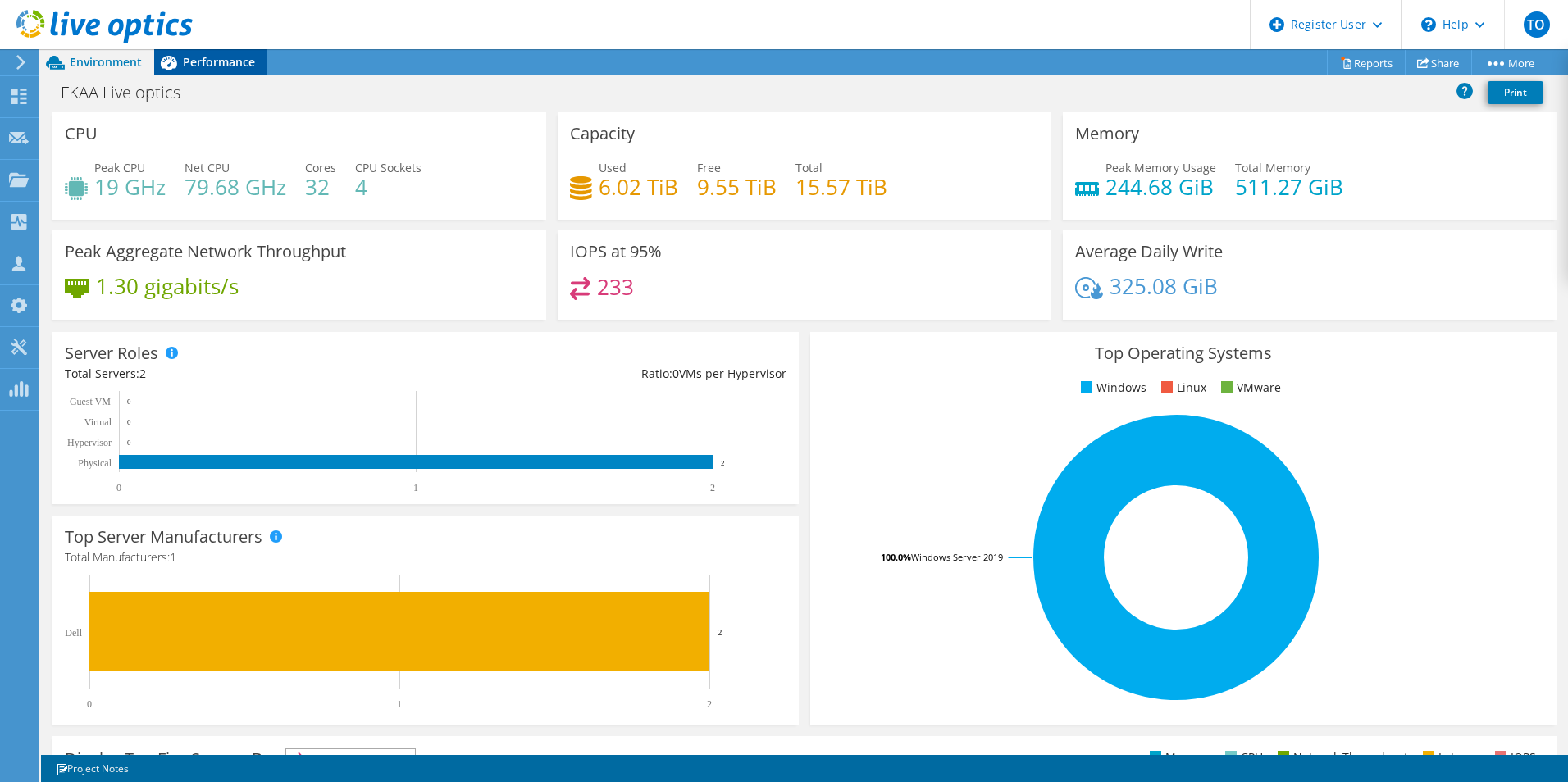
click at [185, 62] on span "Performance" at bounding box center [219, 62] width 72 height 15
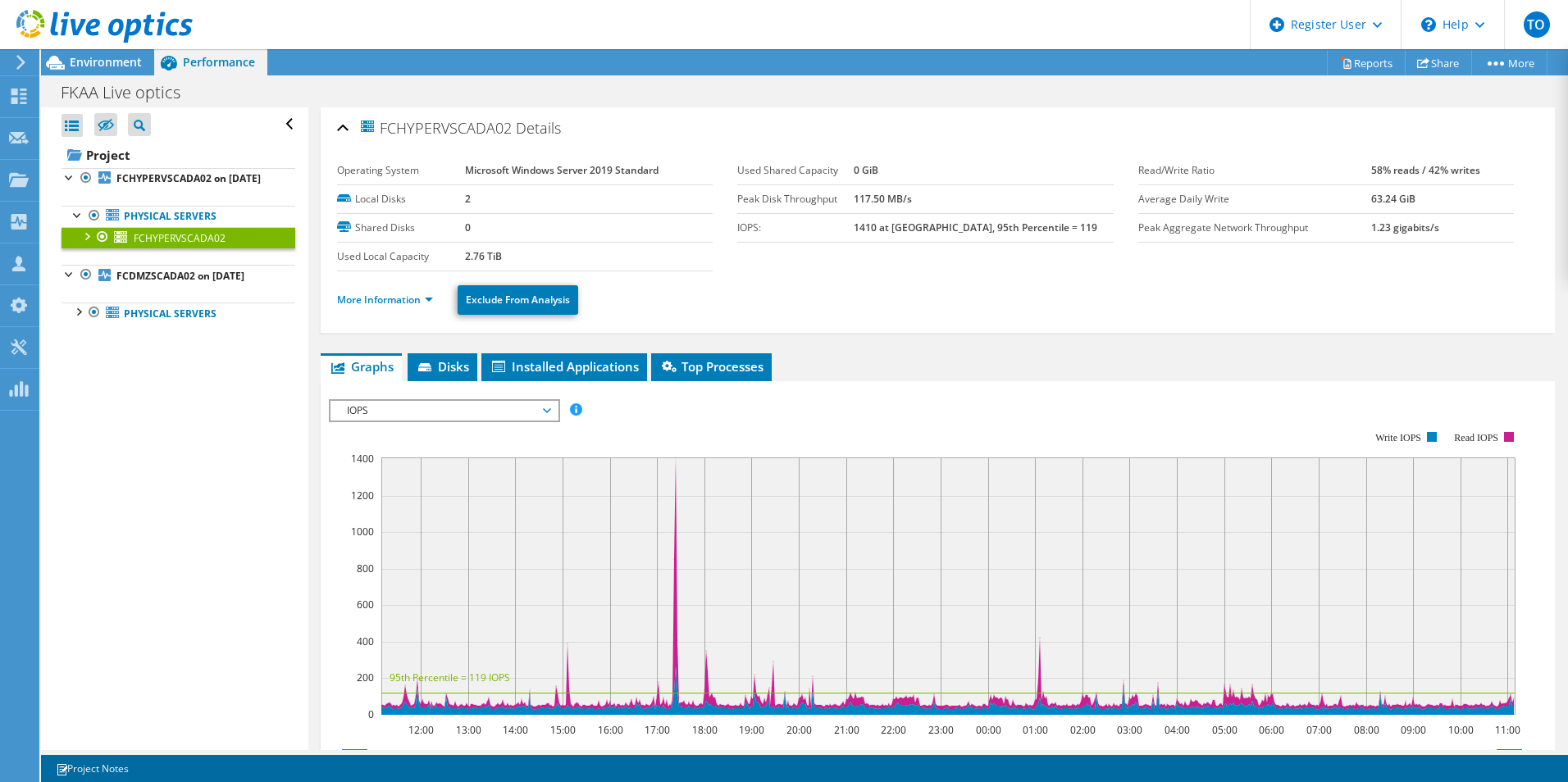
click at [86, 248] on link "FCHYPERVSCADA02" at bounding box center [178, 237] width 234 height 21
click at [86, 244] on div at bounding box center [85, 235] width 16 height 16
click at [88, 244] on div at bounding box center [85, 235] width 16 height 16
click at [69, 286] on link "FCDMZSCADA02 on [DATE]" at bounding box center [178, 275] width 234 height 21
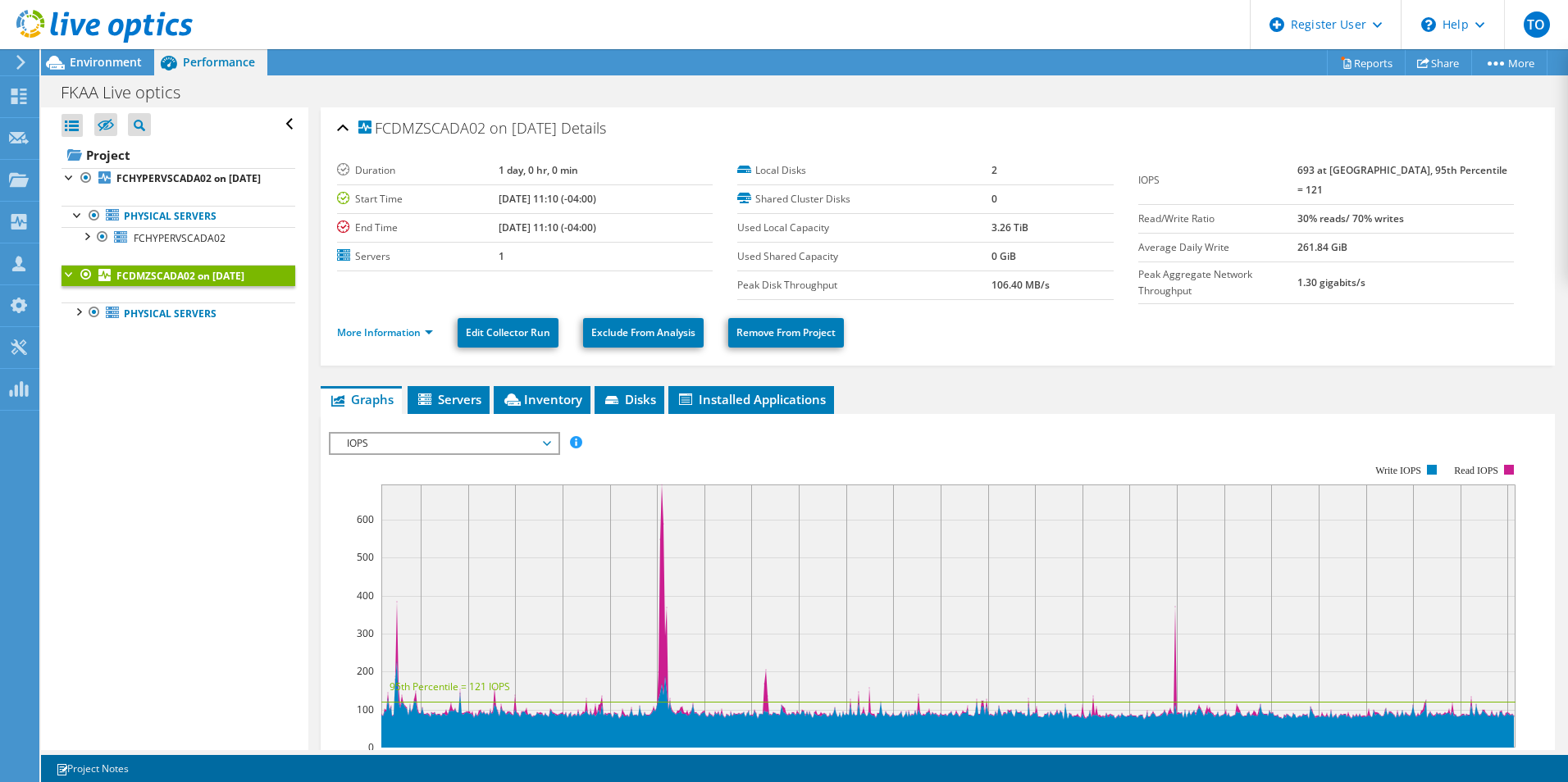
click at [66, 281] on div at bounding box center [69, 272] width 16 height 16
click at [76, 327] on div "Open All Close All Hide Excluded Nodes Project Tree Filter" at bounding box center [175, 429] width 267 height 643
click at [73, 305] on div "Open All Close All Hide Excluded Nodes Project Tree Filter" at bounding box center [175, 429] width 267 height 643
click at [69, 303] on div "Open All Close All Hide Excluded Nodes Project Tree Filter" at bounding box center [175, 429] width 267 height 643
click at [66, 286] on link "FCDMZSCADA02 on [DATE]" at bounding box center [178, 275] width 234 height 21
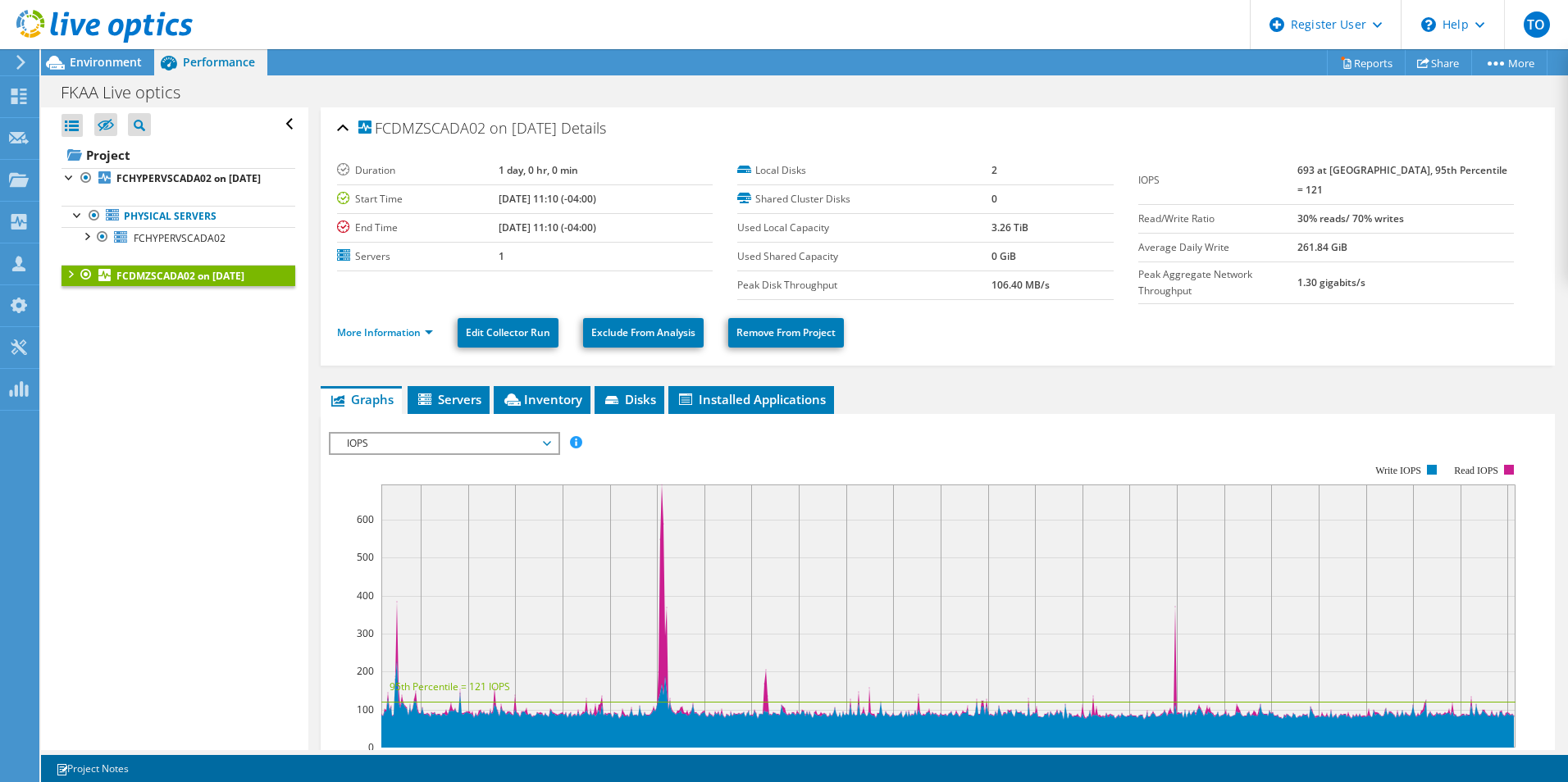
click at [68, 281] on div at bounding box center [69, 272] width 16 height 16
click at [74, 319] on div at bounding box center [78, 310] width 16 height 16
click at [78, 319] on div at bounding box center [78, 310] width 16 height 16
click at [412, 444] on span "IOPS" at bounding box center [444, 443] width 211 height 19
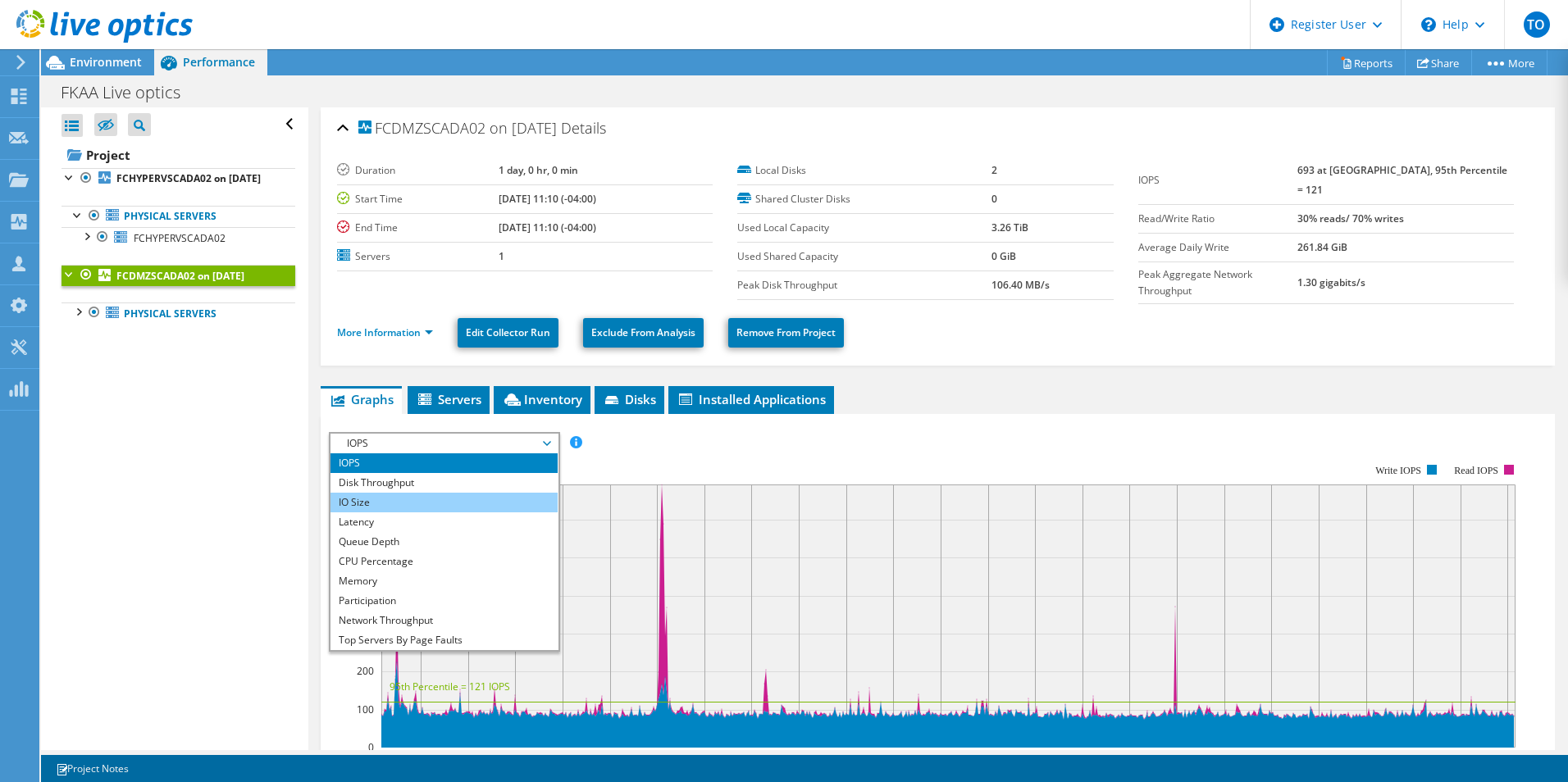
drag, startPoint x: 419, startPoint y: 491, endPoint x: 418, endPoint y: 502, distance: 11.0
click at [419, 501] on li "IO Size" at bounding box center [444, 502] width 227 height 19
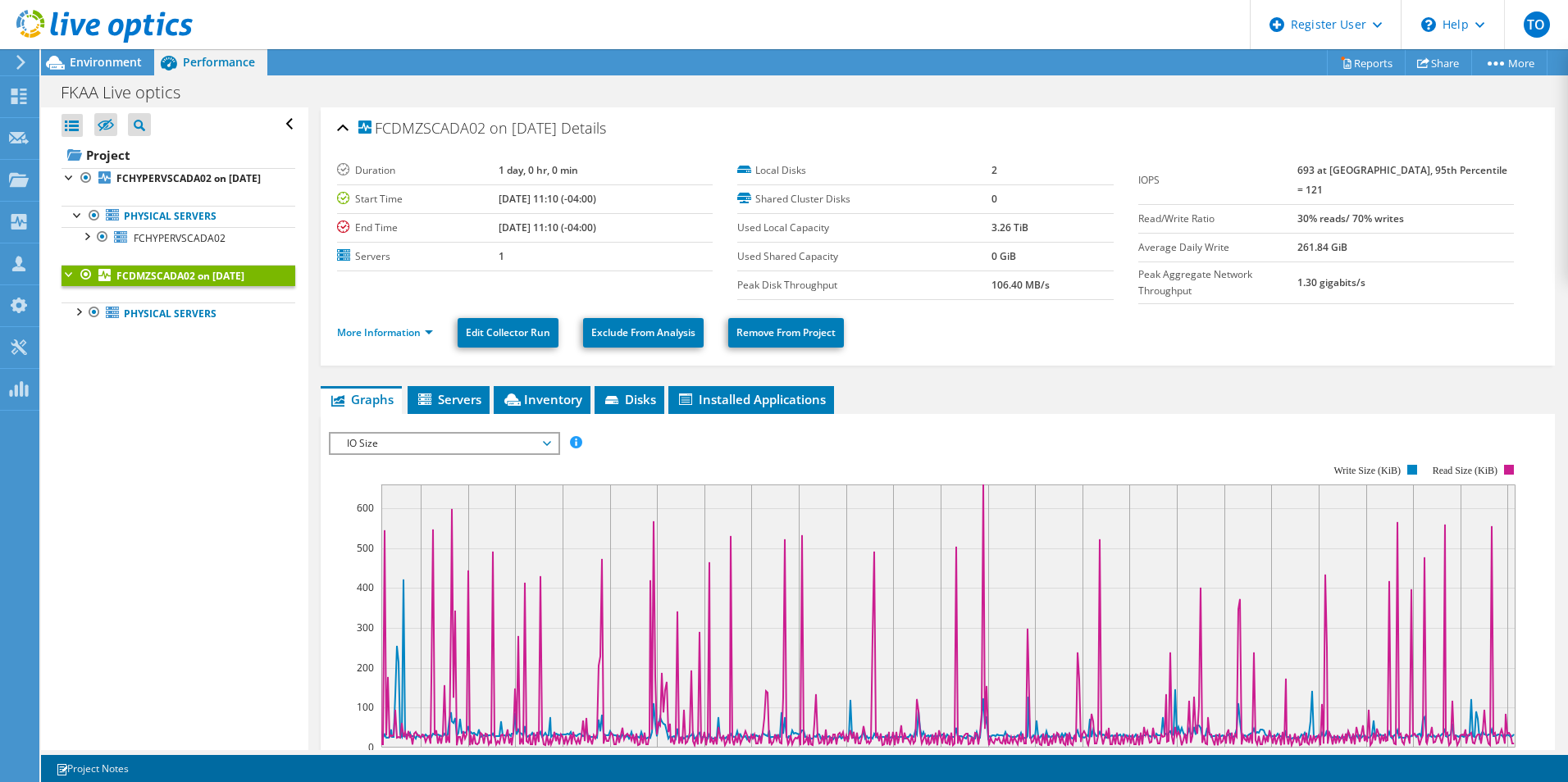
click at [441, 447] on span "IO Size" at bounding box center [444, 443] width 211 height 19
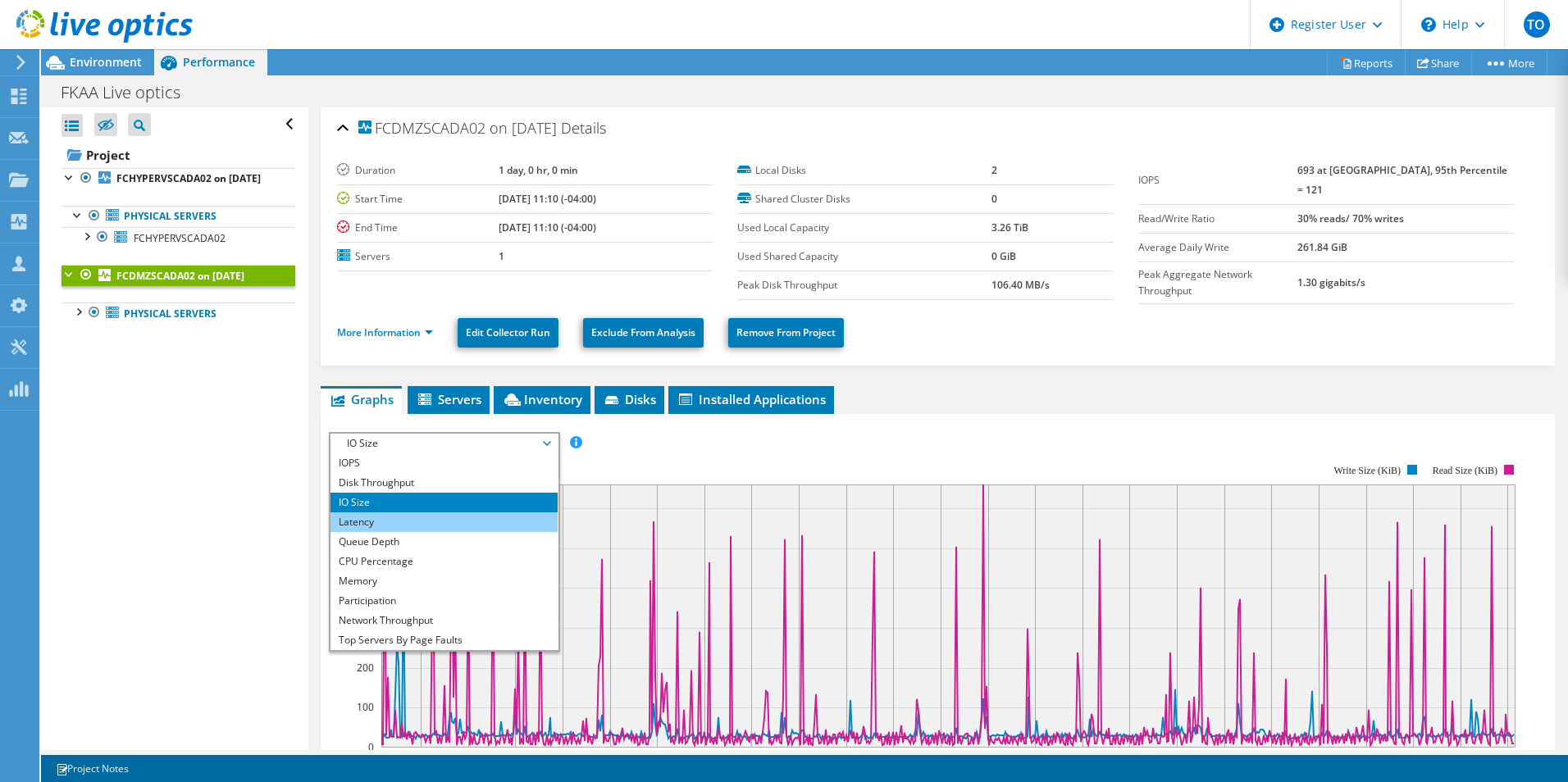
click at [423, 519] on li "Latency" at bounding box center [444, 521] width 227 height 19
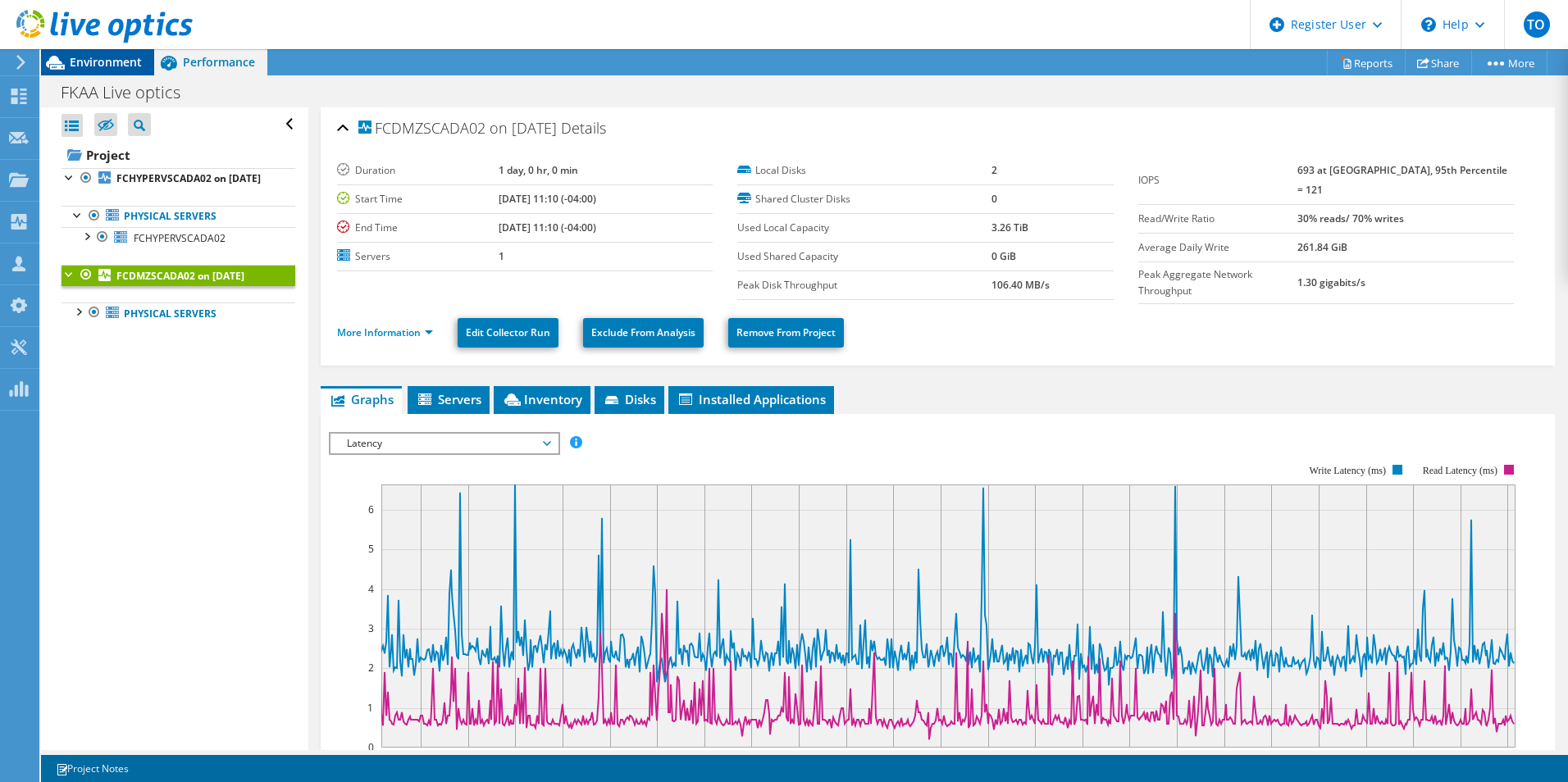
click at [141, 73] on div "Environment" at bounding box center [98, 62] width 113 height 26
